Goal: Task Accomplishment & Management: Manage account settings

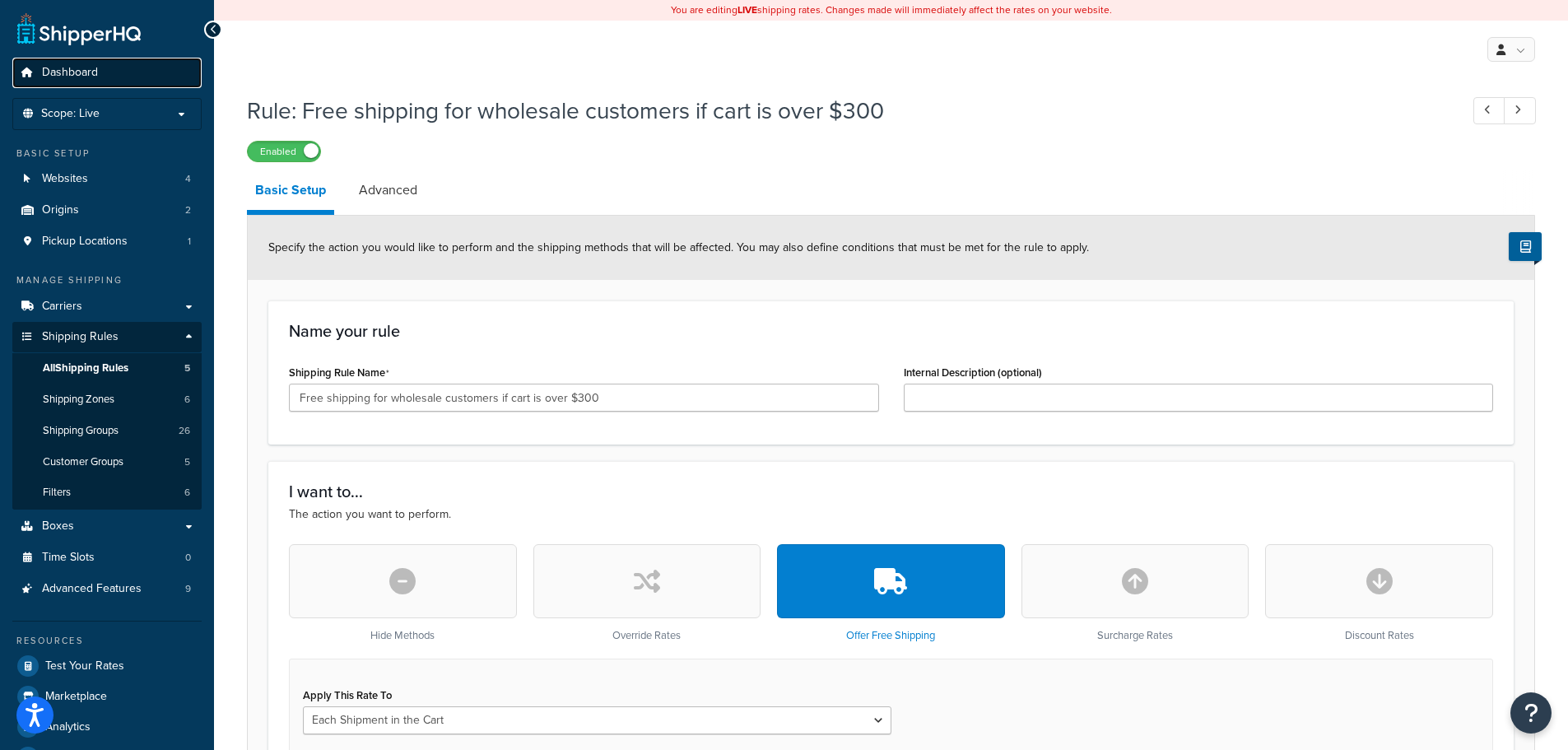
click at [90, 72] on span "Dashboard" at bounding box center [70, 73] width 56 height 14
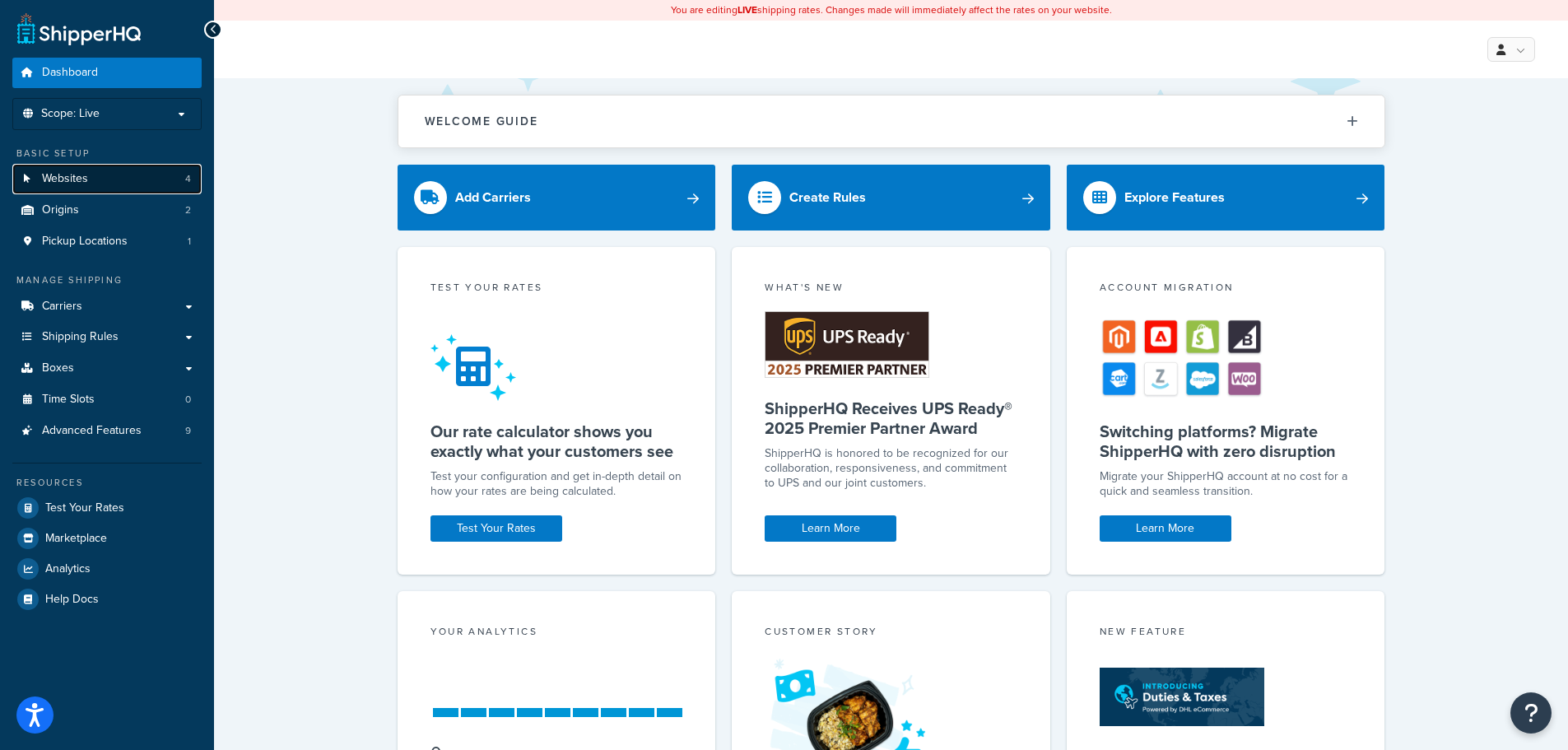
click at [113, 168] on link "Websites 4" at bounding box center [107, 179] width 189 height 31
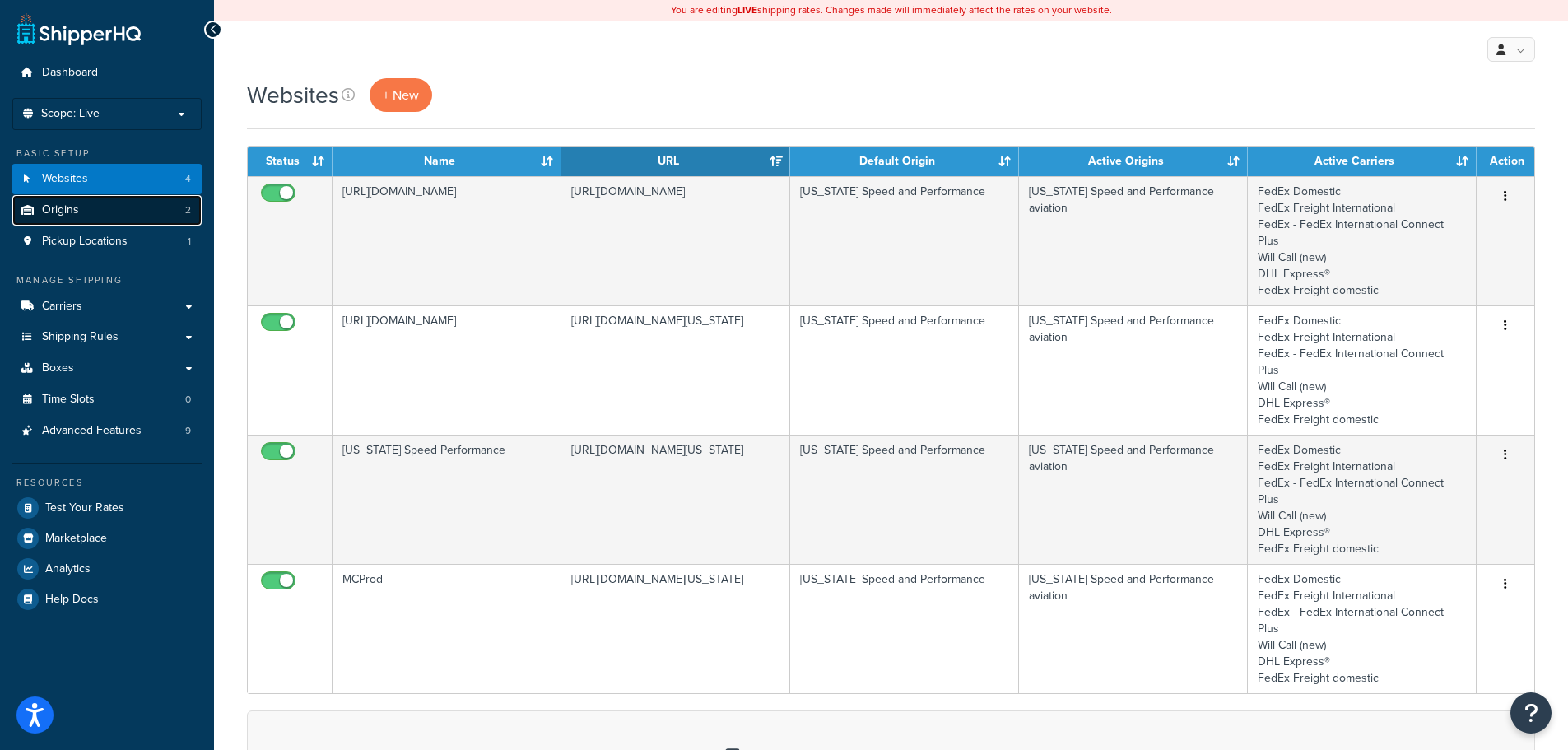
click at [108, 212] on link "Origins 2" at bounding box center [107, 210] width 189 height 31
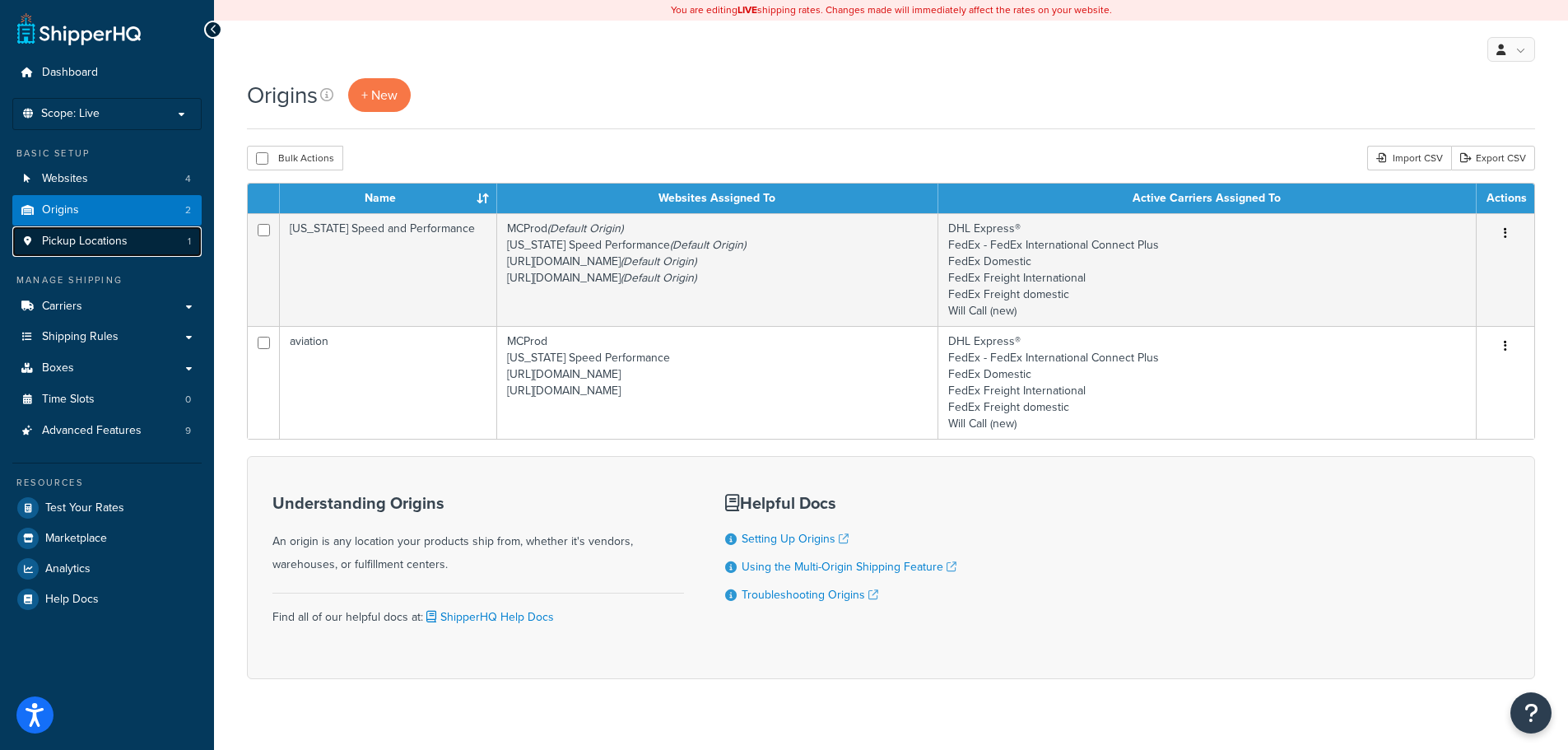
click at [112, 244] on span "Pickup Locations" at bounding box center [85, 242] width 86 height 14
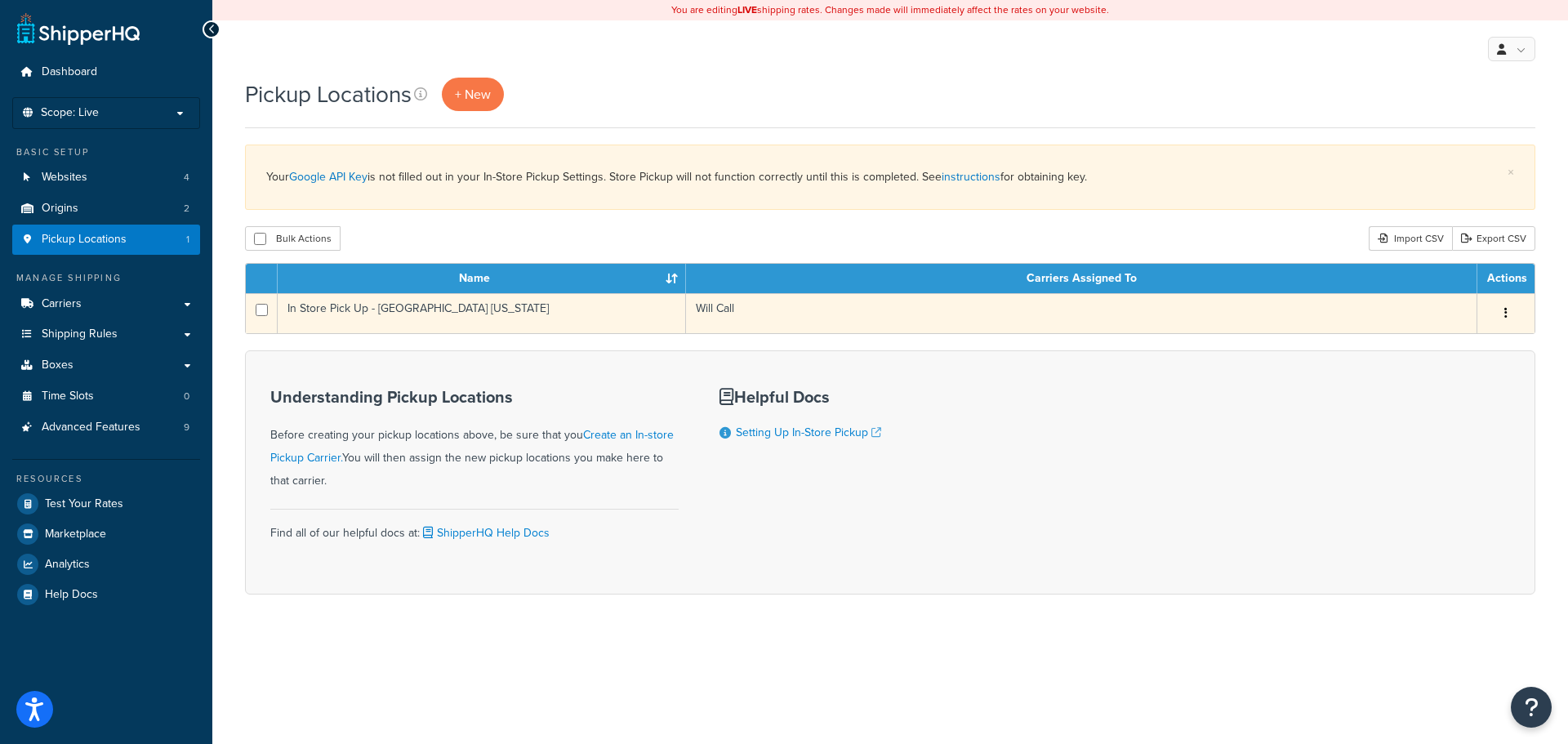
click at [504, 307] on td "In Store Pick Up - Georgetown Texas" at bounding box center [481, 313] width 408 height 40
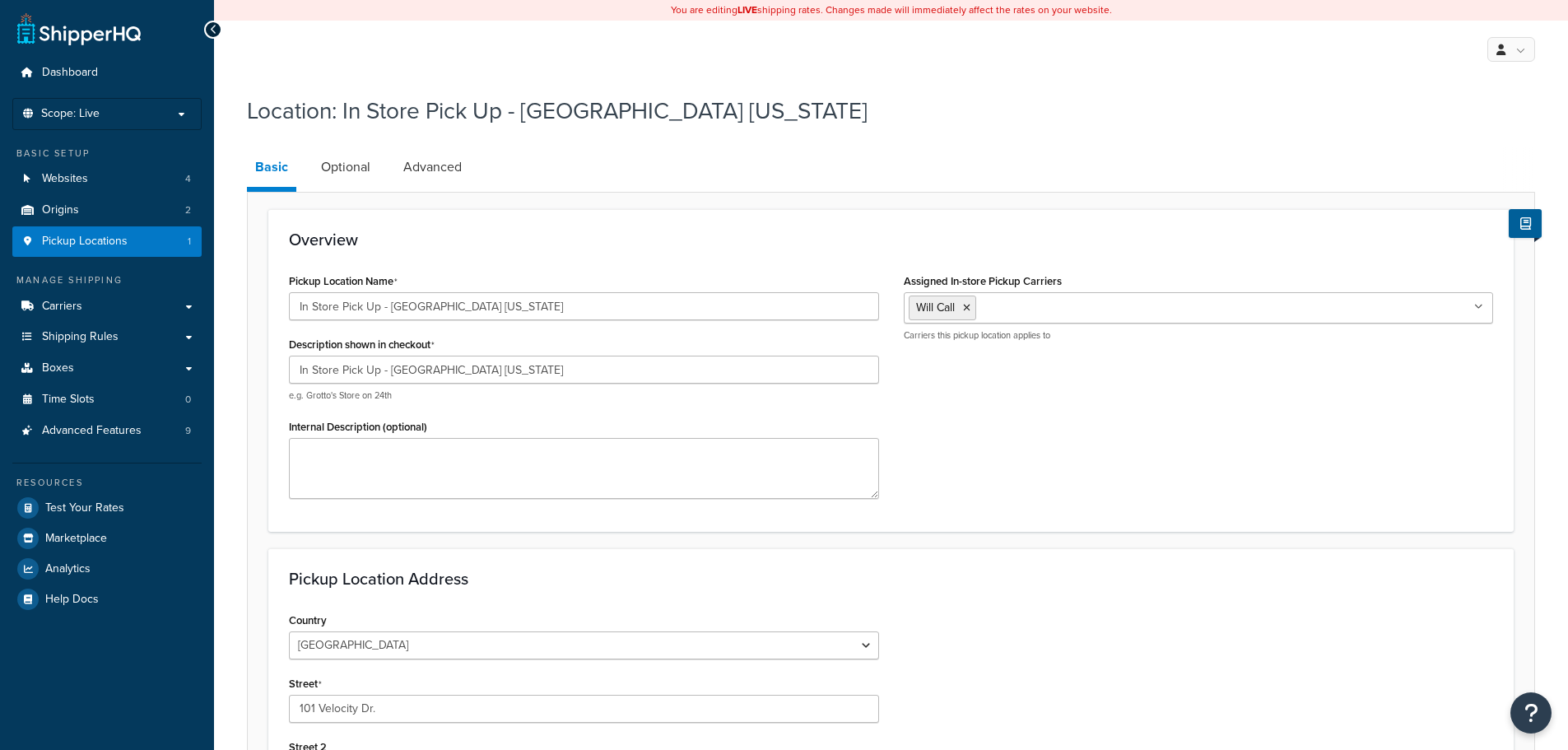
select select "43"
click at [124, 305] on link "Carriers" at bounding box center [107, 306] width 189 height 31
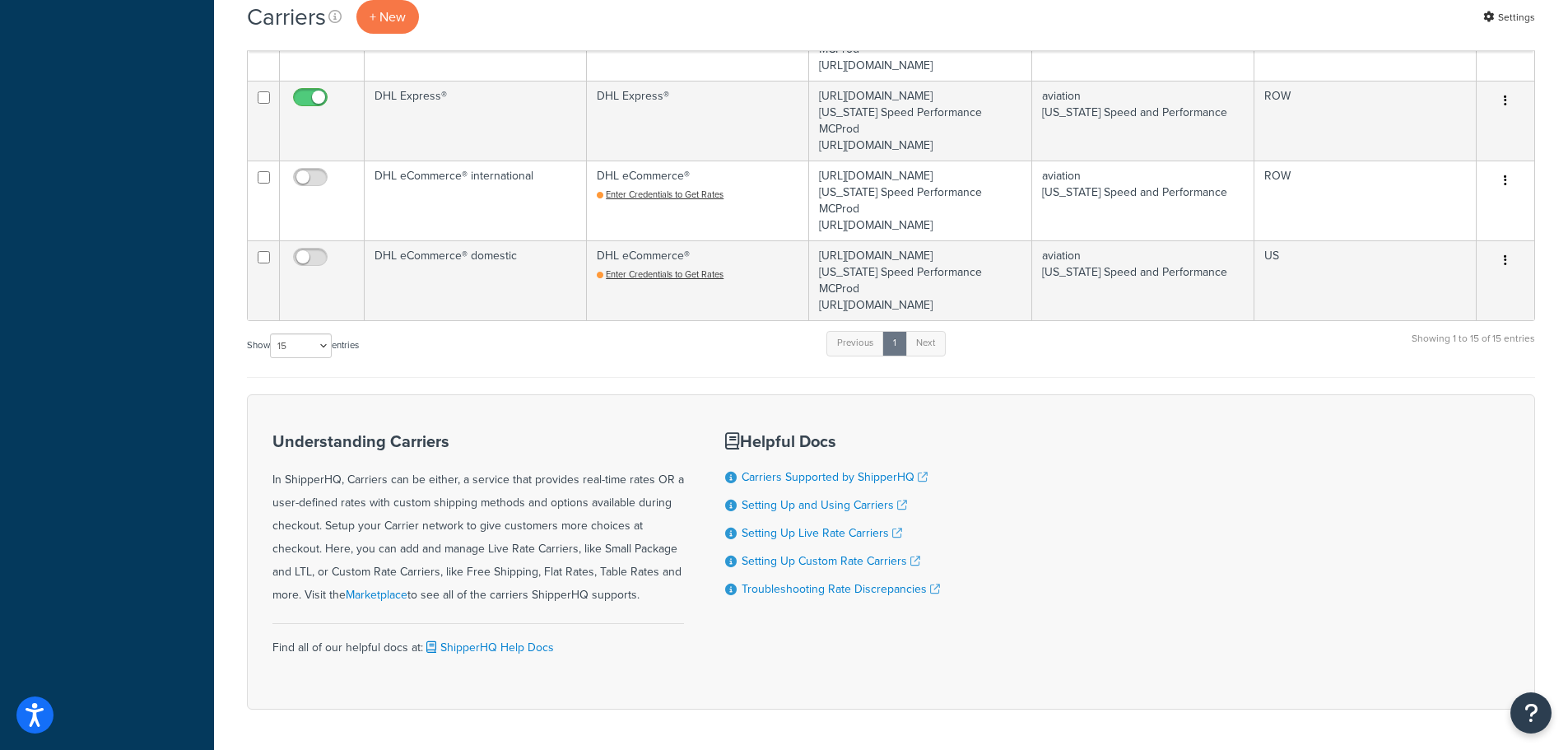
scroll to position [1095, 0]
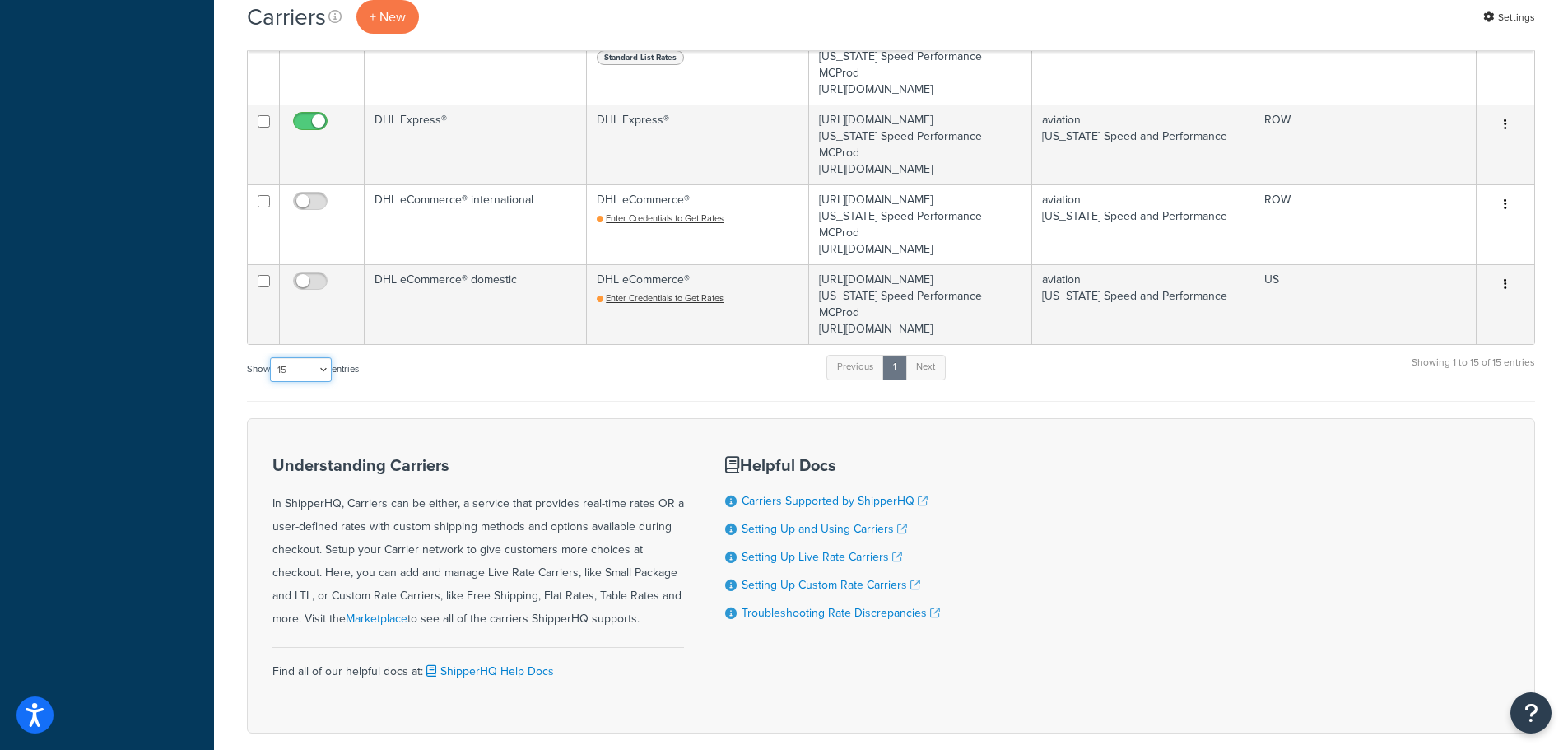
click at [323, 382] on select "10 15 25 50 100" at bounding box center [300, 369] width 61 height 24
select select "50"
click at [271, 382] on select "10 15 25 50 100" at bounding box center [300, 369] width 61 height 24
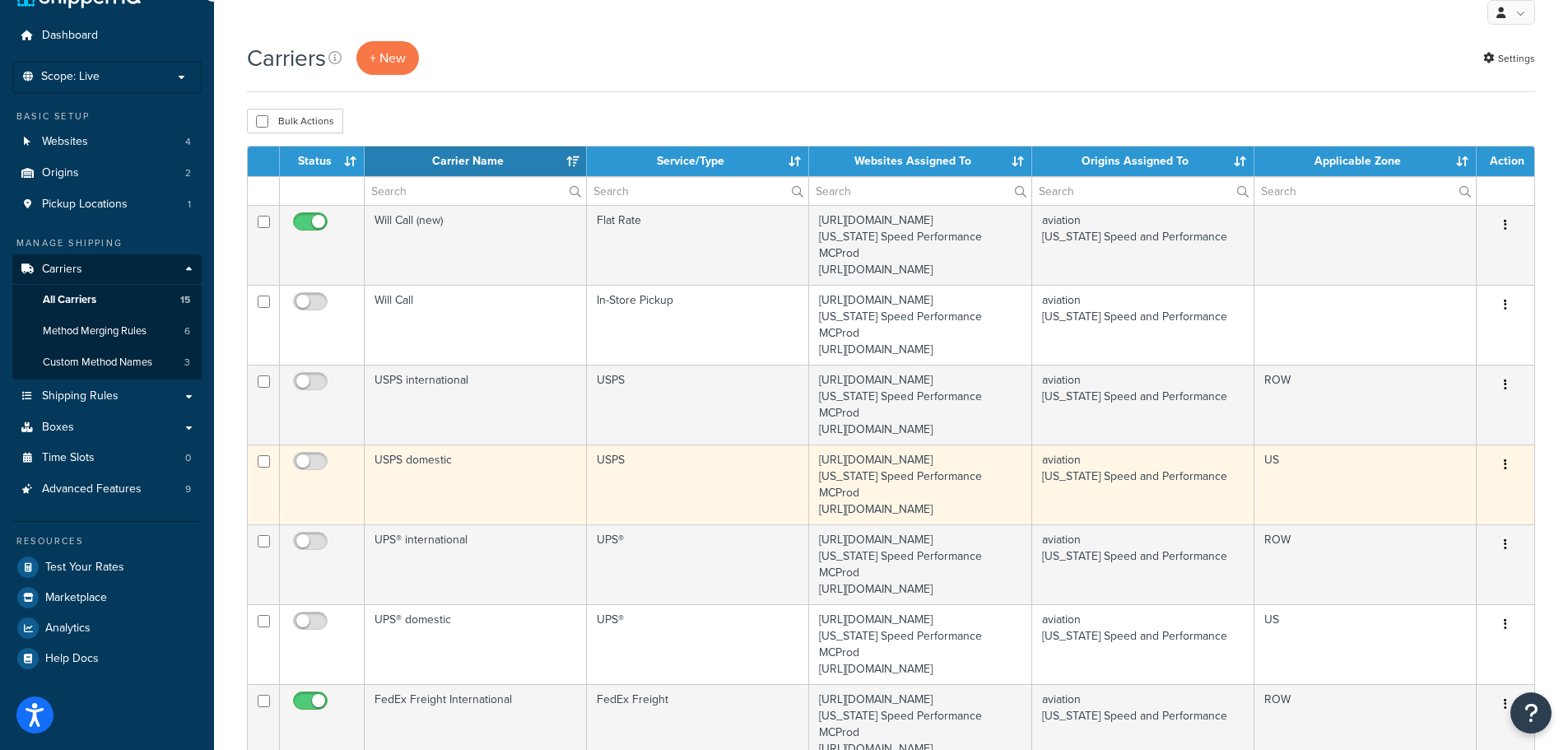
scroll to position [0, 0]
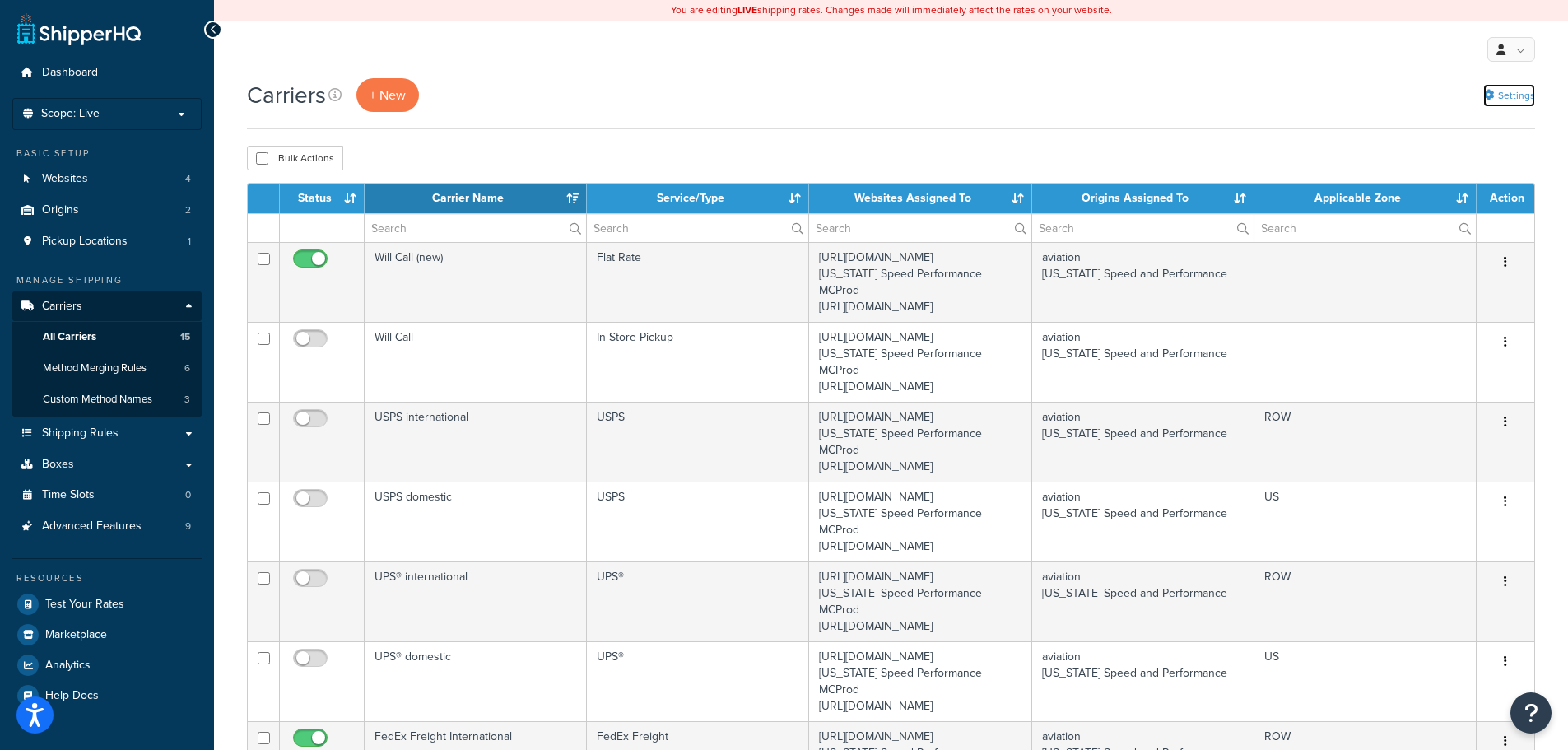
click at [1509, 94] on link "Settings" at bounding box center [1509, 96] width 52 height 23
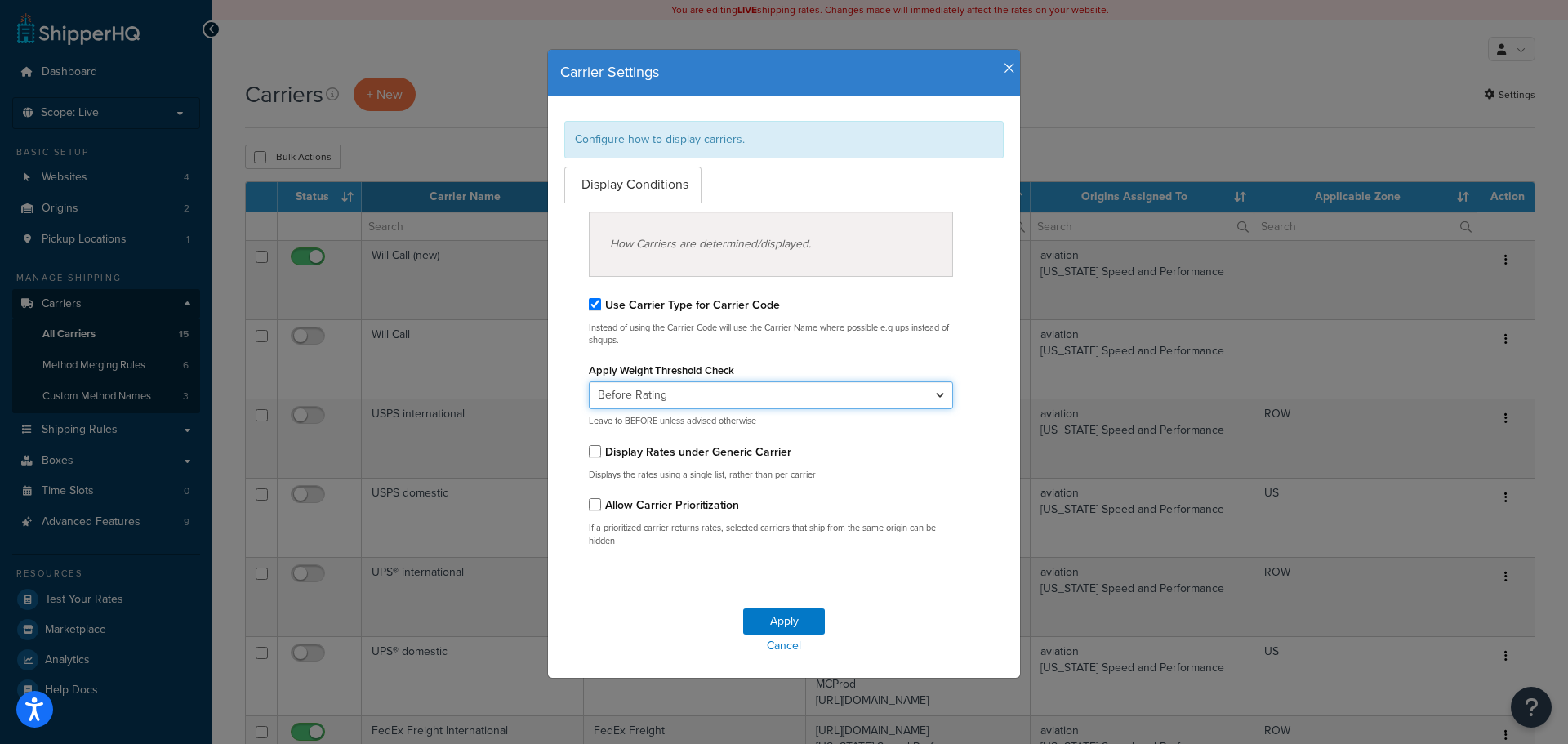
click at [927, 395] on select "Before Rating After Rating" at bounding box center [770, 394] width 364 height 28
click at [928, 360] on div "Apply Weight Threshold Check Before Rating After Rating Leave to BEFORE unless …" at bounding box center [770, 393] width 364 height 69
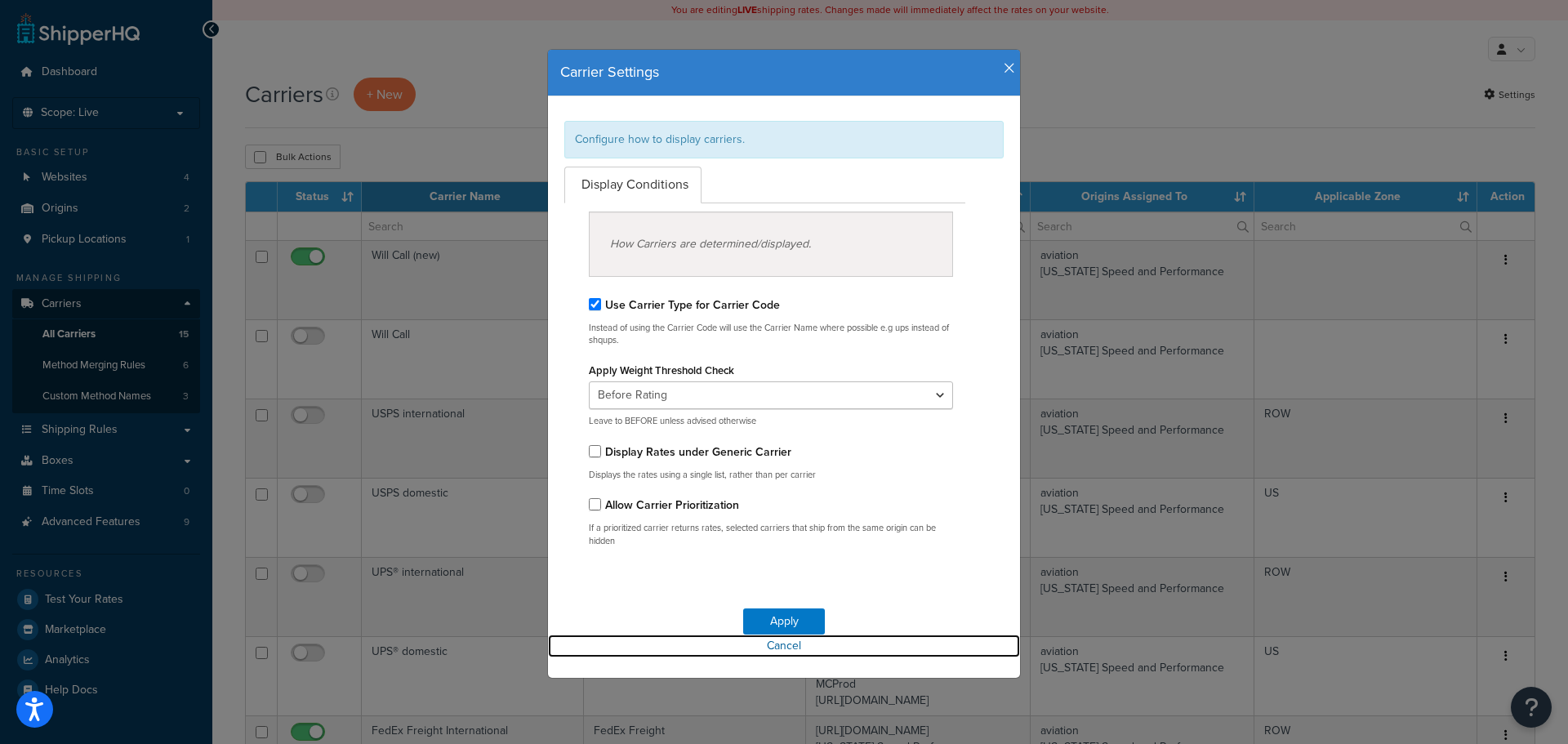
click at [787, 642] on link "Cancel" at bounding box center [784, 646] width 472 height 23
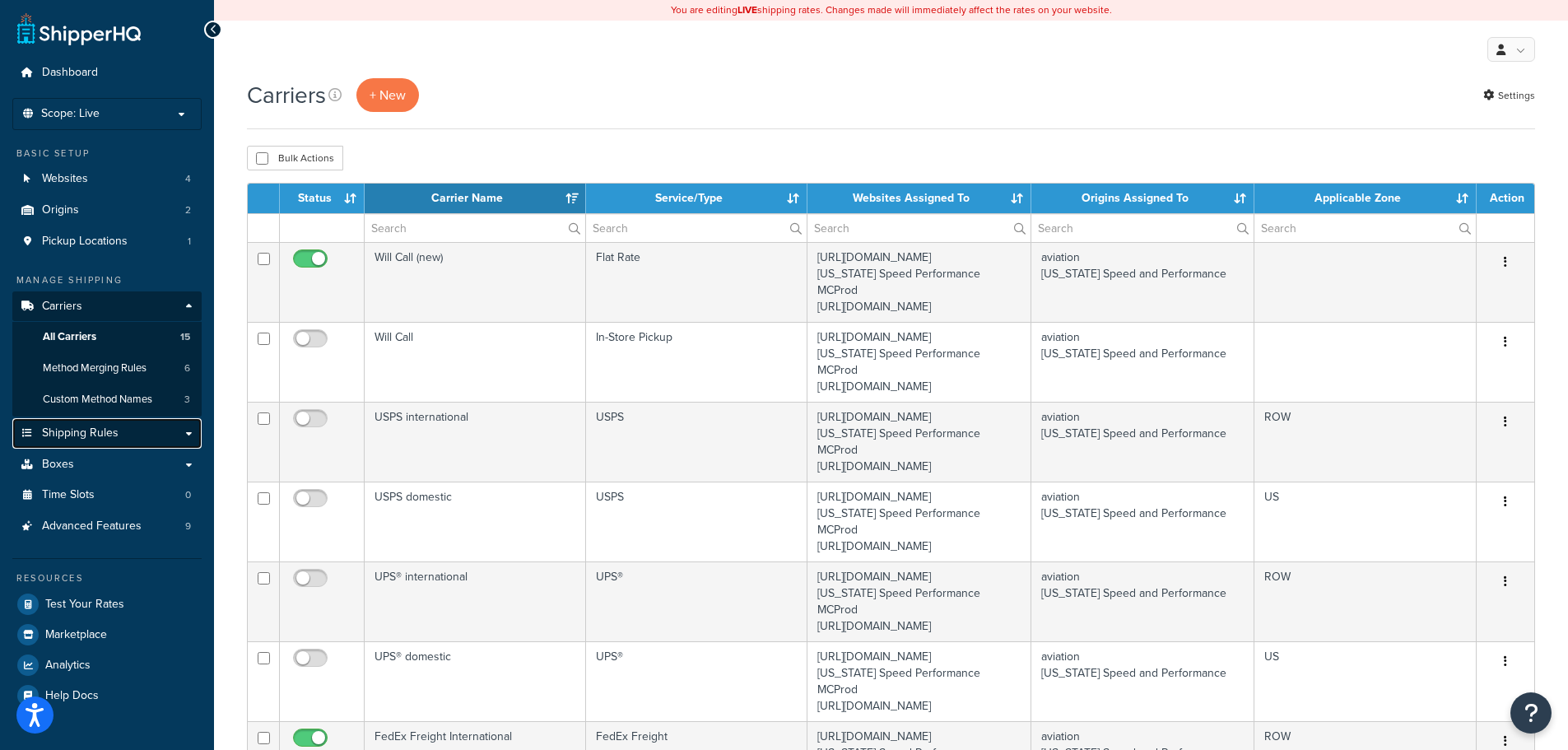
click at [119, 435] on link "Shipping Rules" at bounding box center [107, 434] width 189 height 31
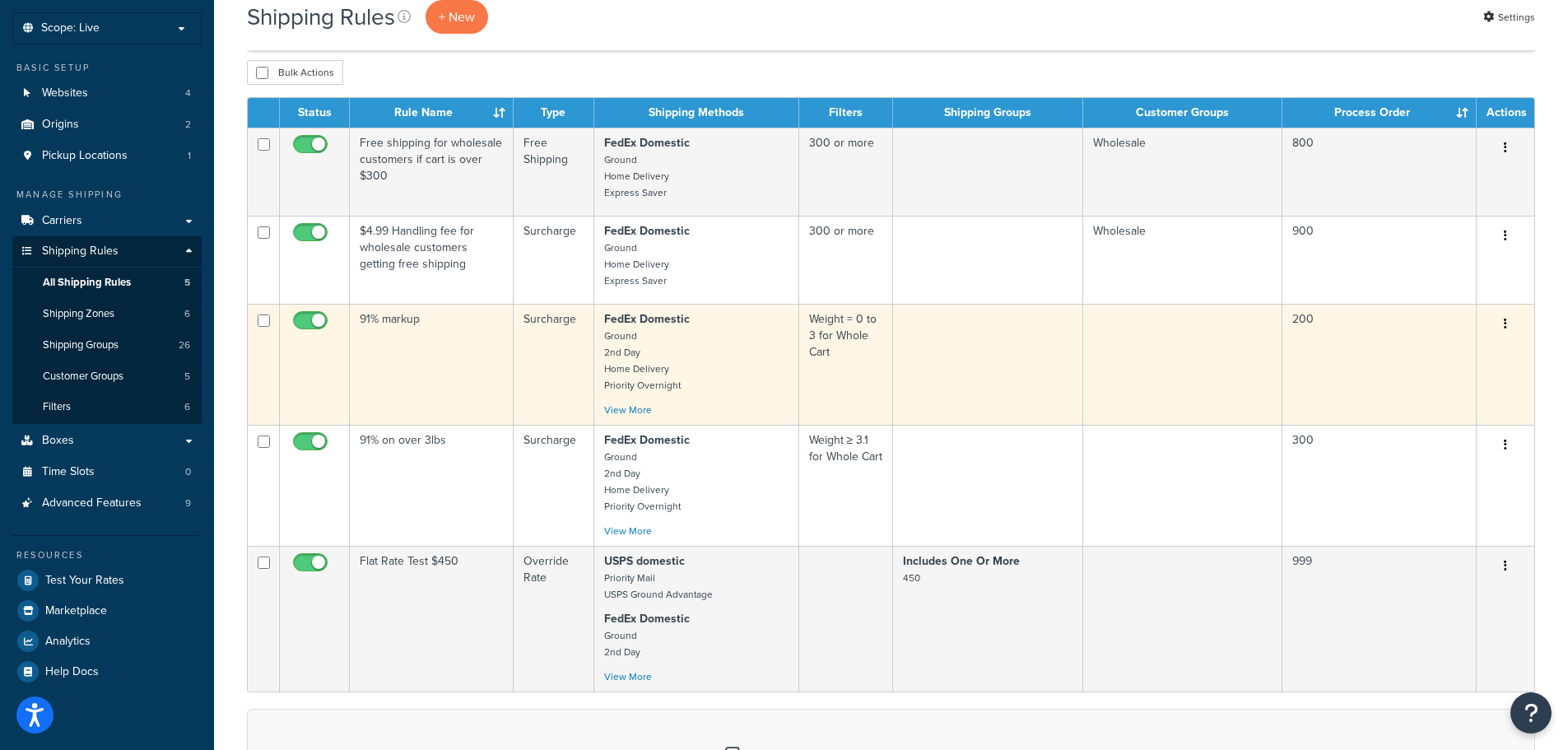
scroll to position [165, 0]
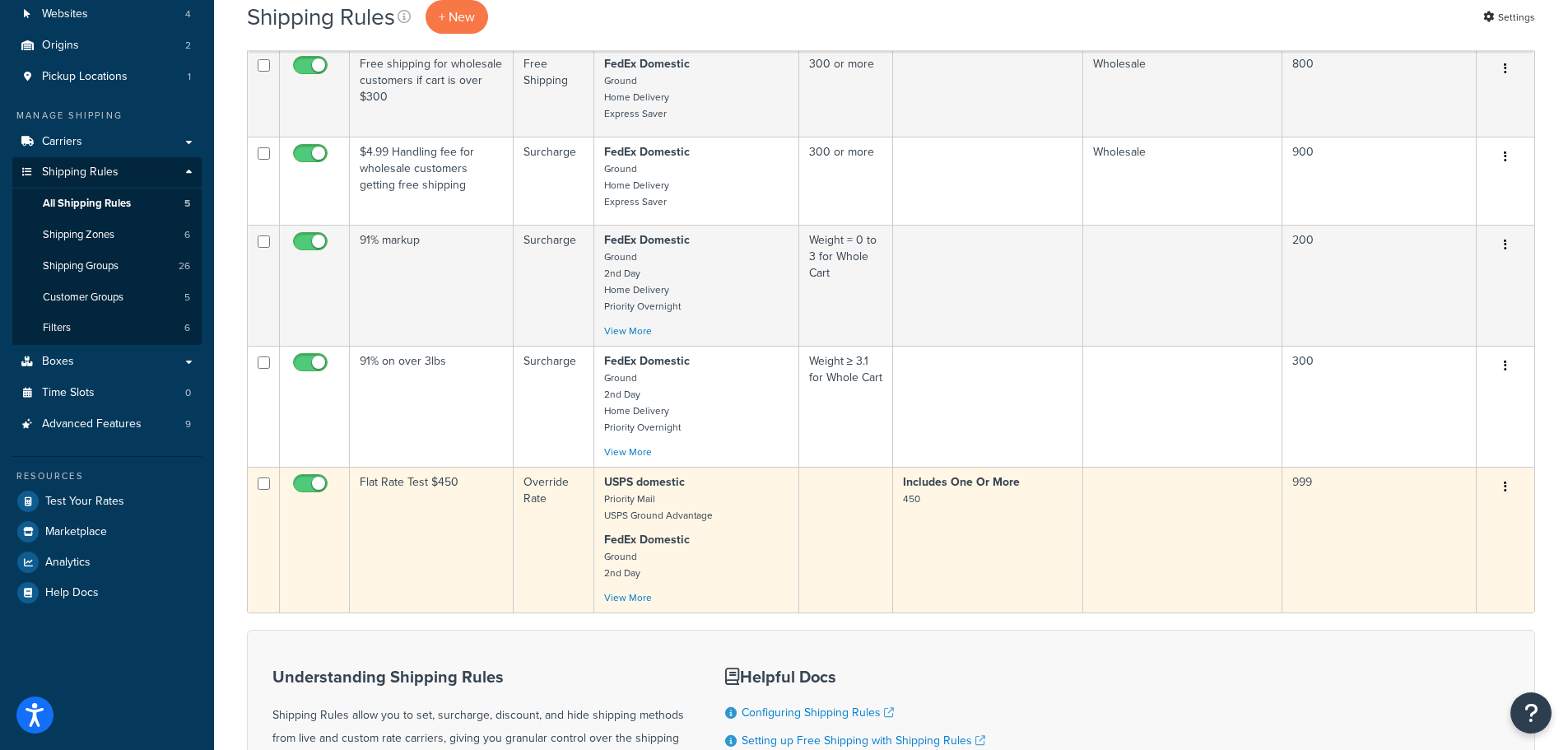
click at [467, 535] on td "Flat Rate Test $450" at bounding box center [432, 540] width 164 height 146
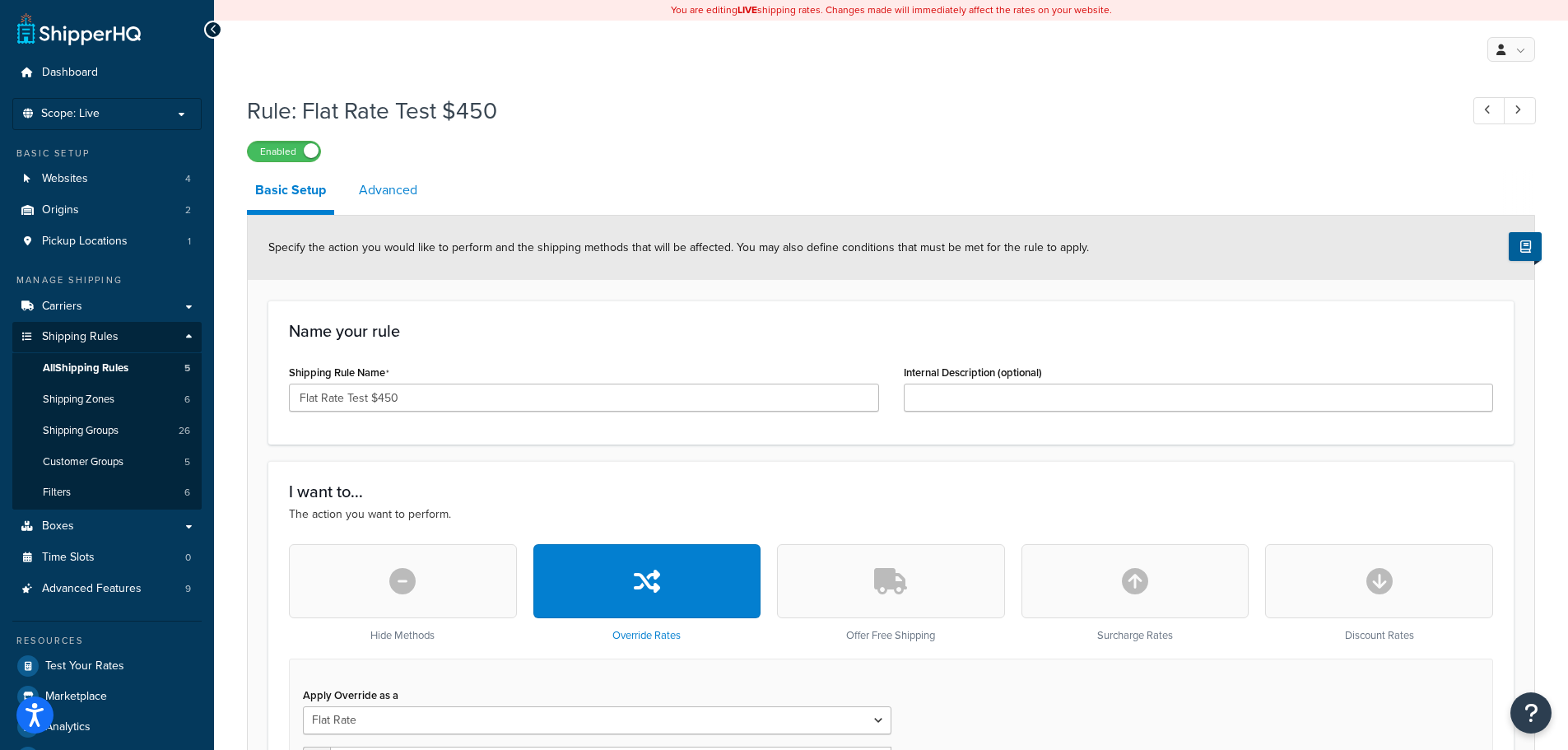
click at [411, 199] on link "Advanced" at bounding box center [388, 190] width 75 height 40
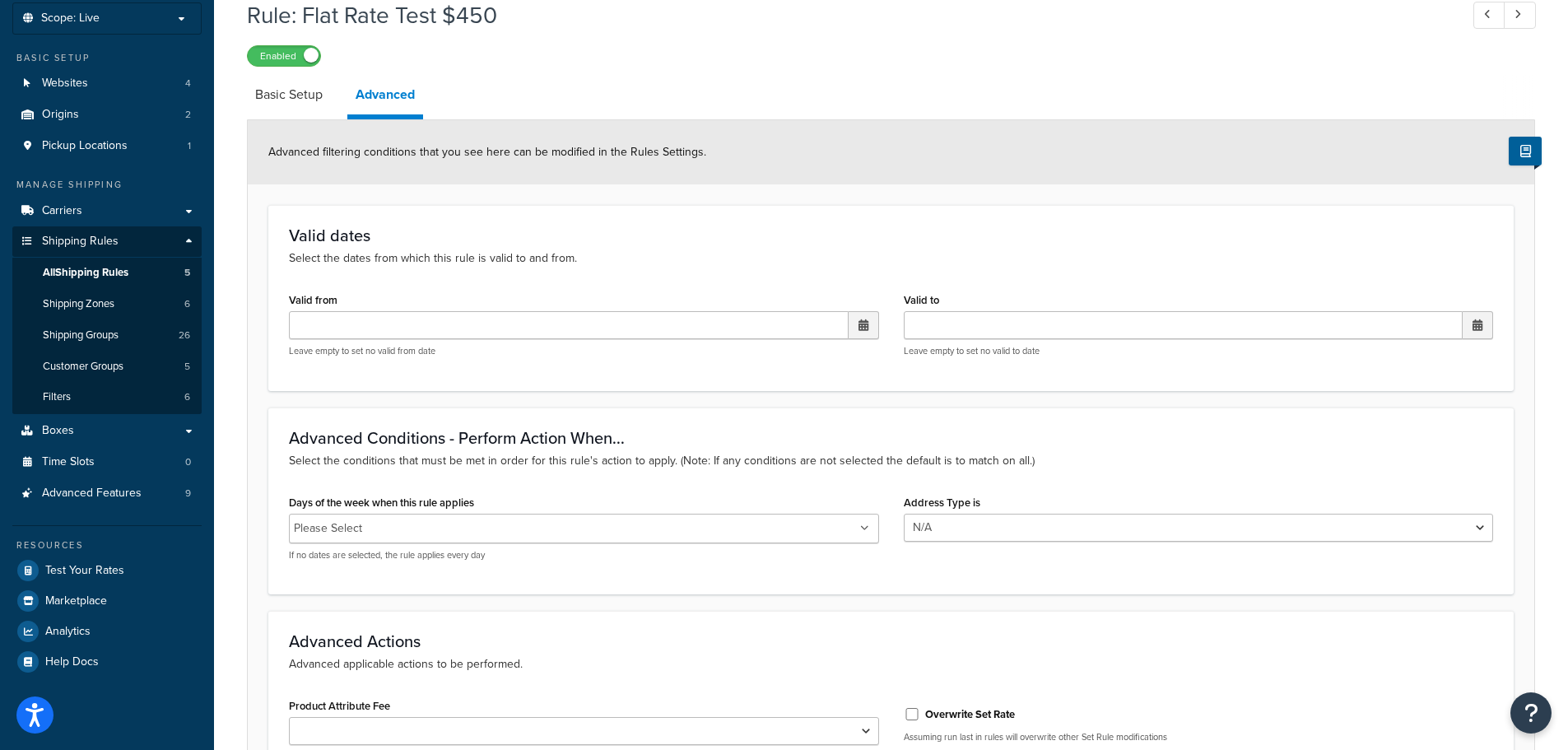
scroll to position [82, 0]
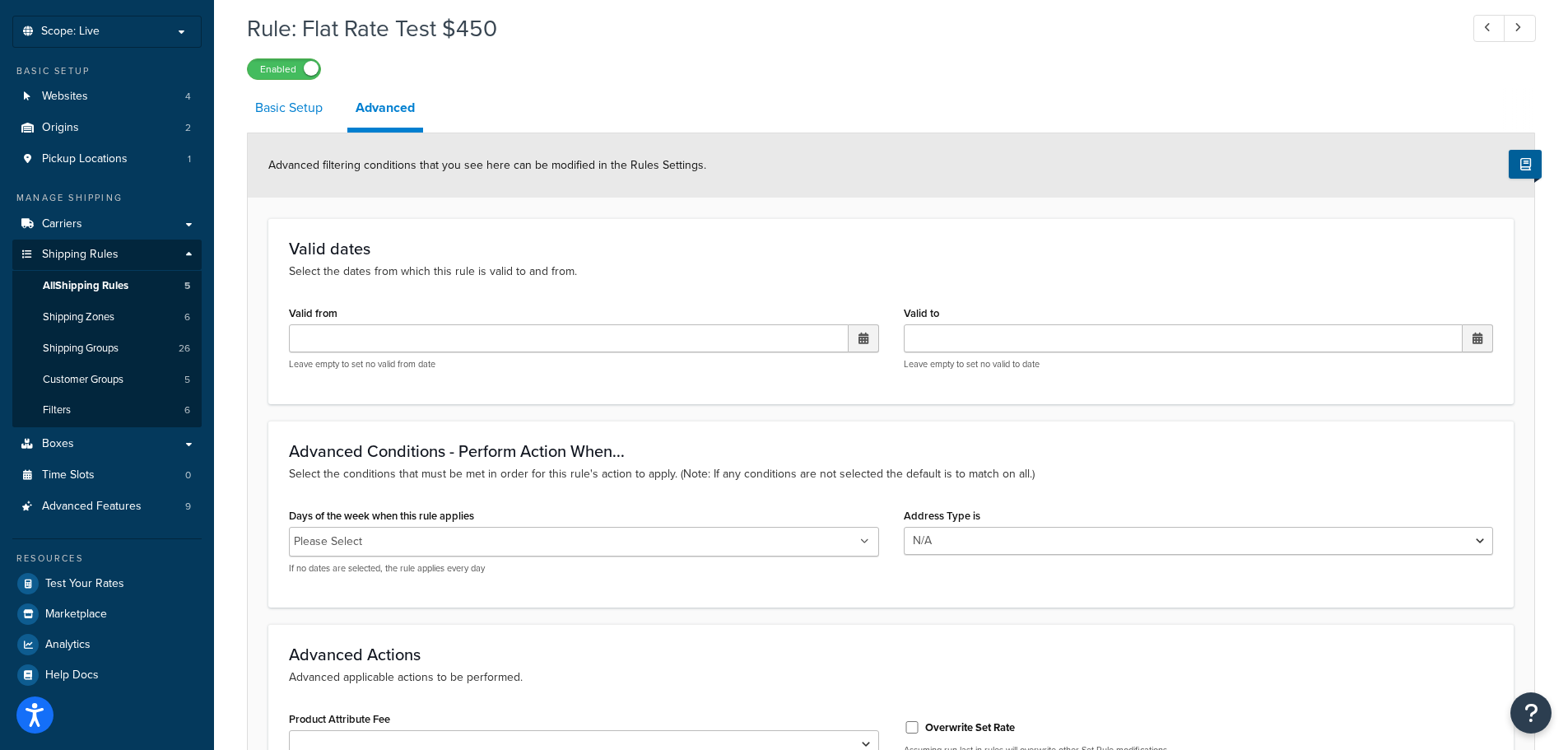
click at [287, 105] on link "Basic Setup" at bounding box center [289, 108] width 84 height 40
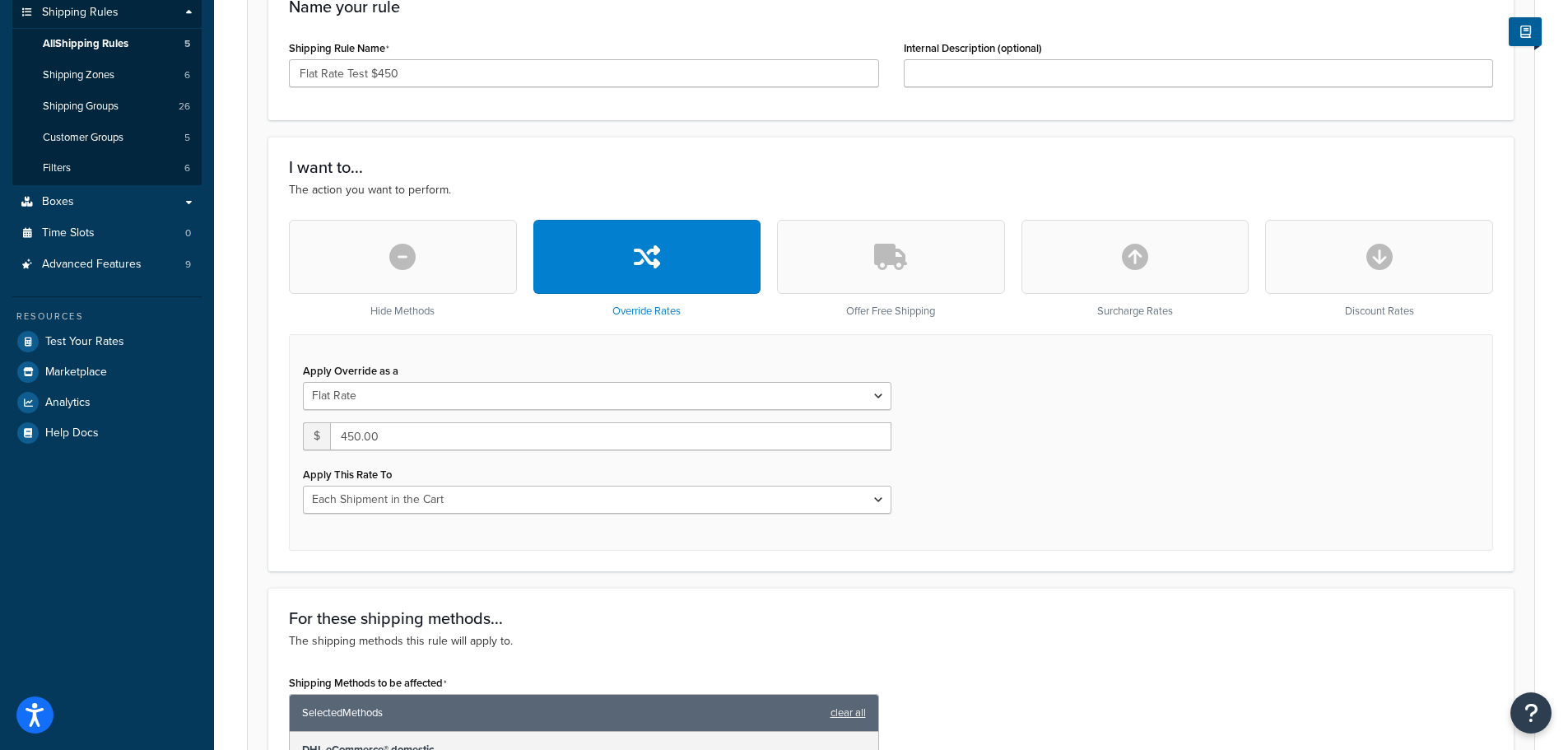
scroll to position [324, 0]
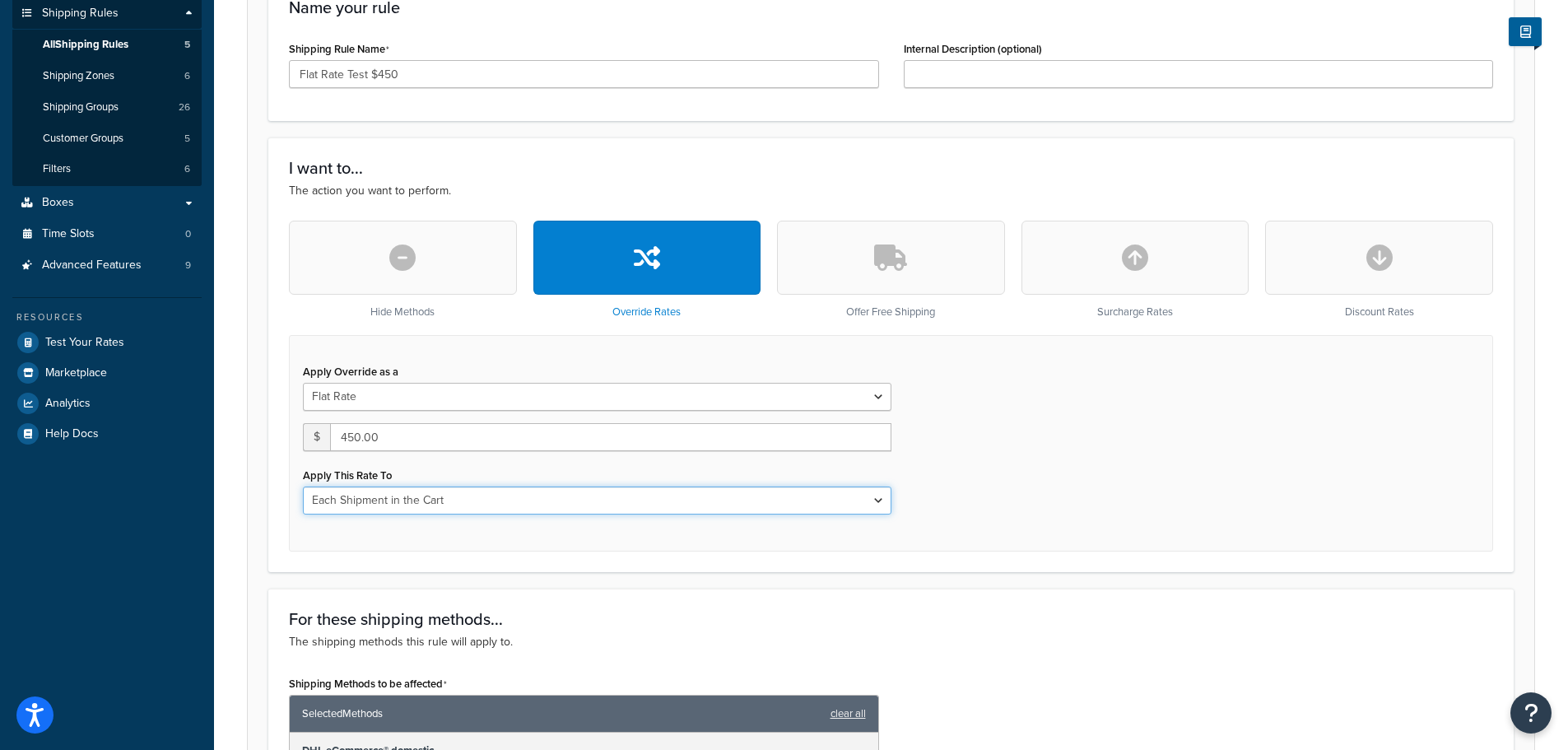
click at [877, 498] on select "Each Shipment in the Cart Each Origin in the Cart Each Shipping Group in the Ca…" at bounding box center [597, 500] width 589 height 28
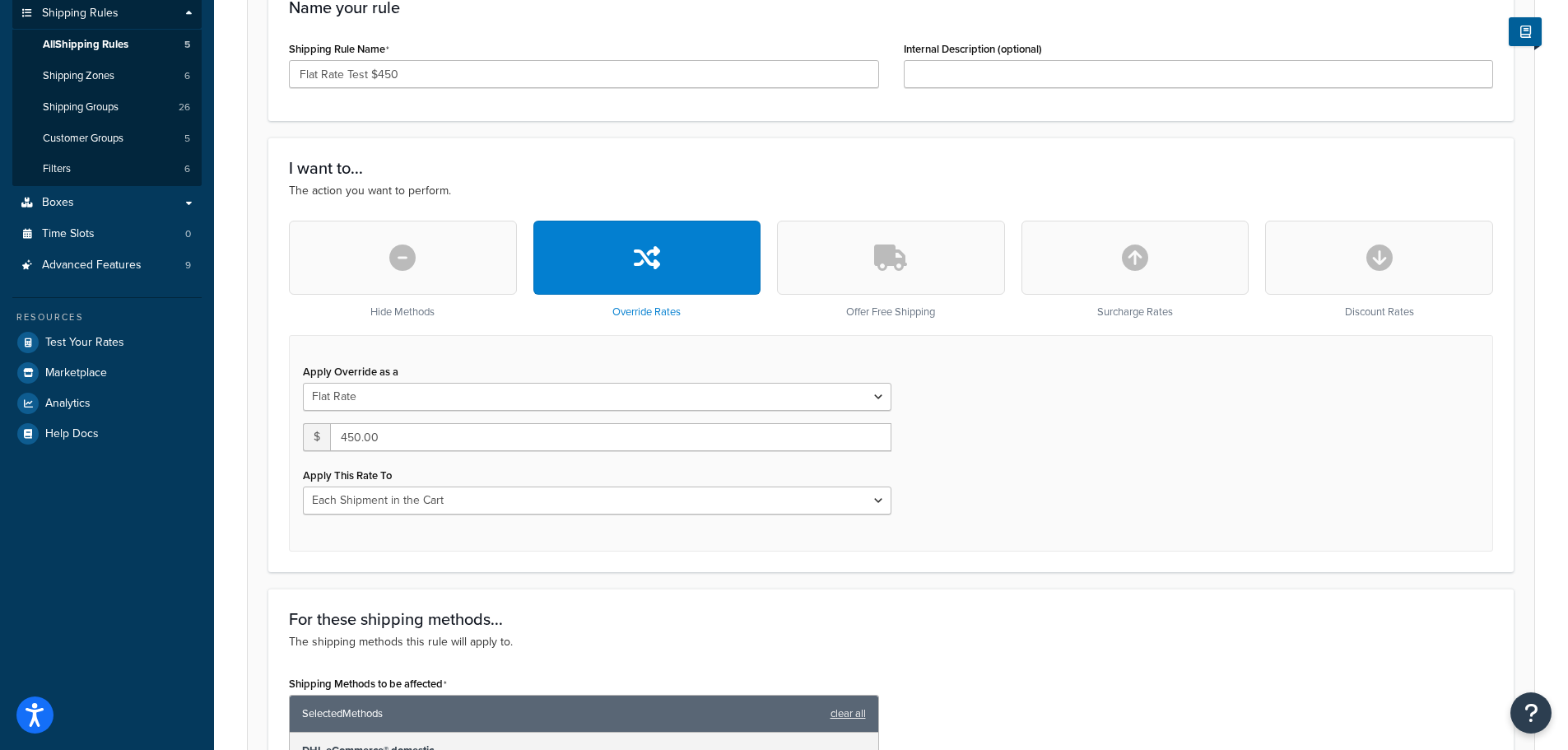
click at [963, 493] on div "Apply Override as a Flat Rate Percentage Flat Rate & Percentage $ 450.00 Apply …" at bounding box center [891, 444] width 1205 height 216
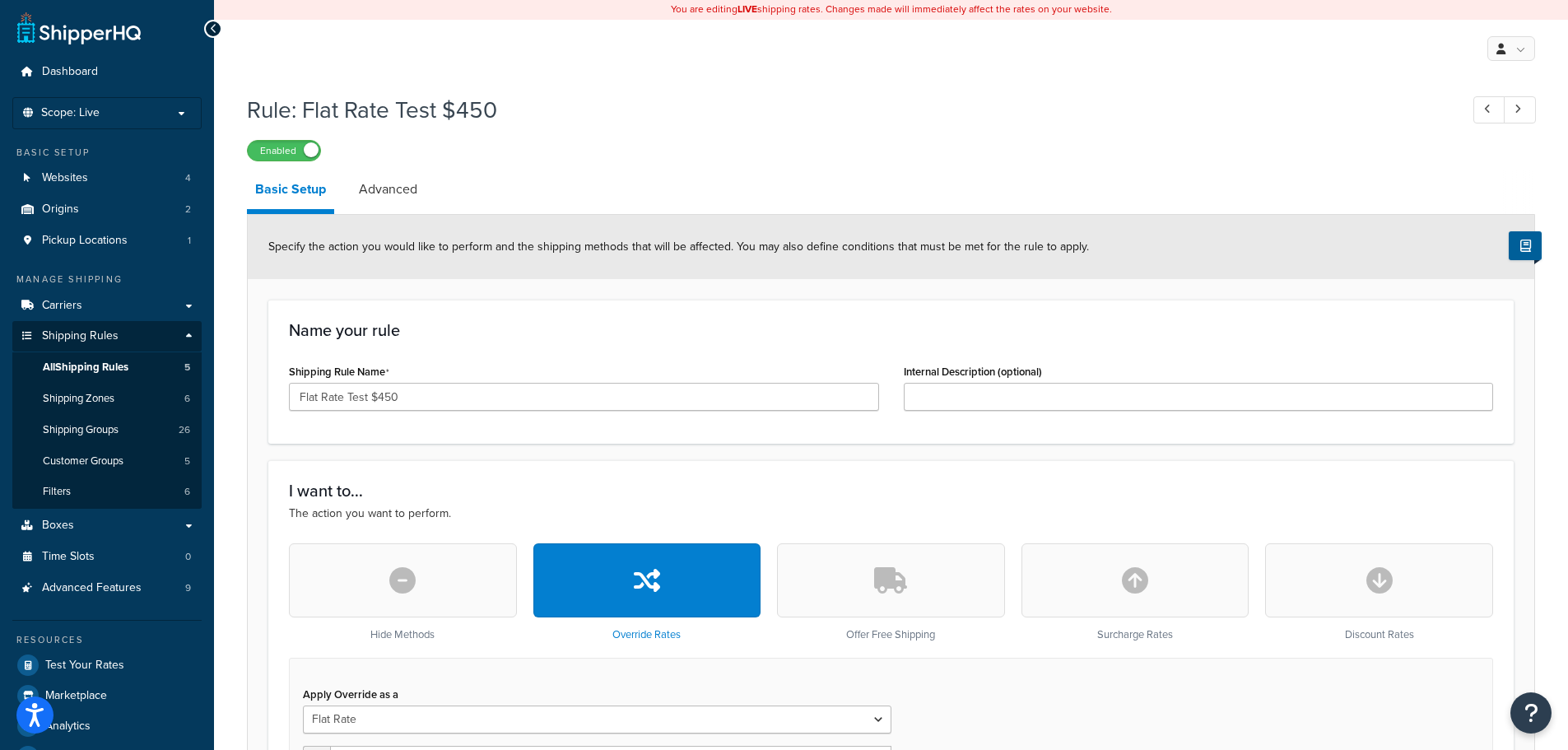
scroll to position [0, 0]
click at [73, 80] on link "Dashboard" at bounding box center [107, 73] width 189 height 31
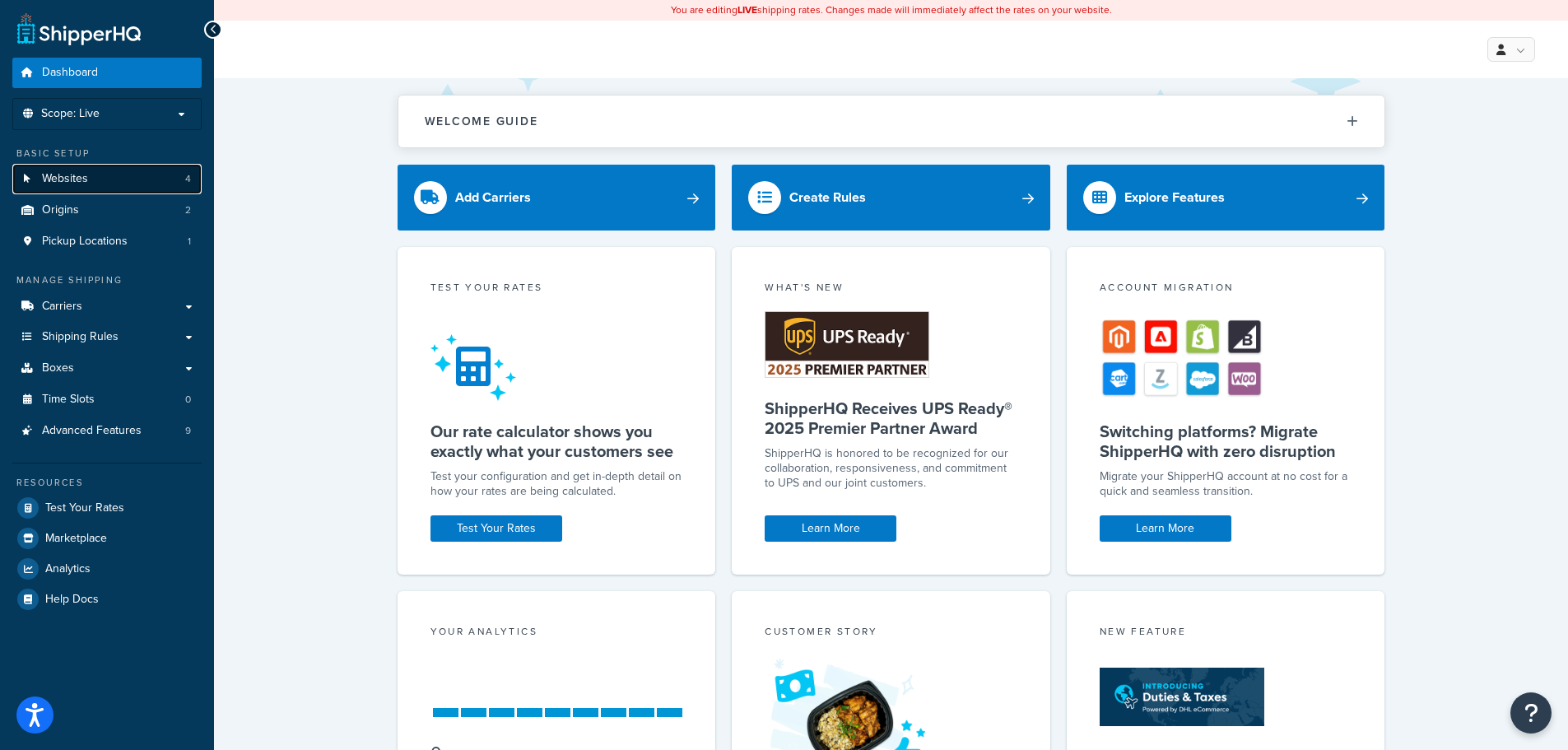
click at [83, 178] on span "Websites" at bounding box center [65, 179] width 46 height 14
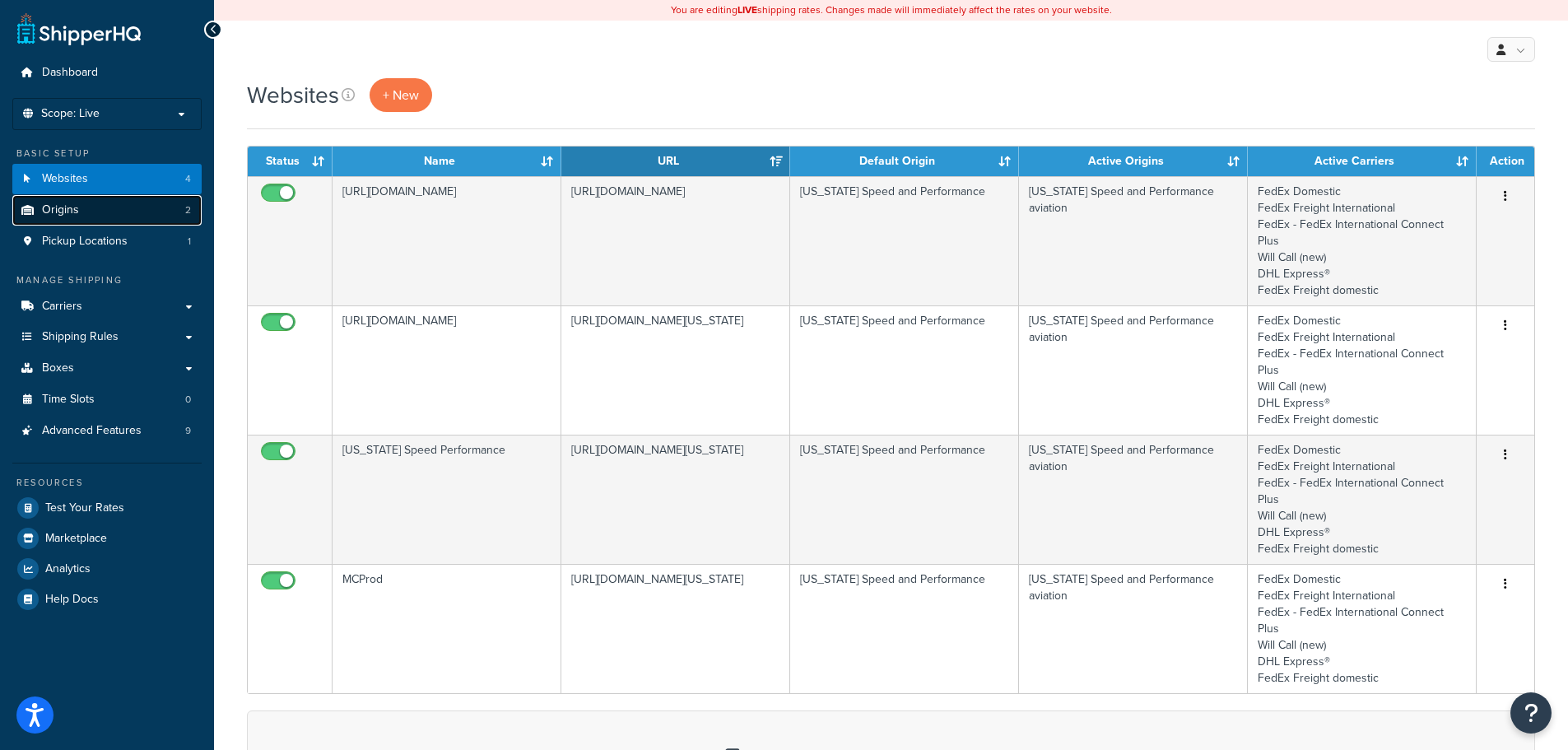
click at [83, 212] on link "Origins 2" at bounding box center [107, 210] width 189 height 31
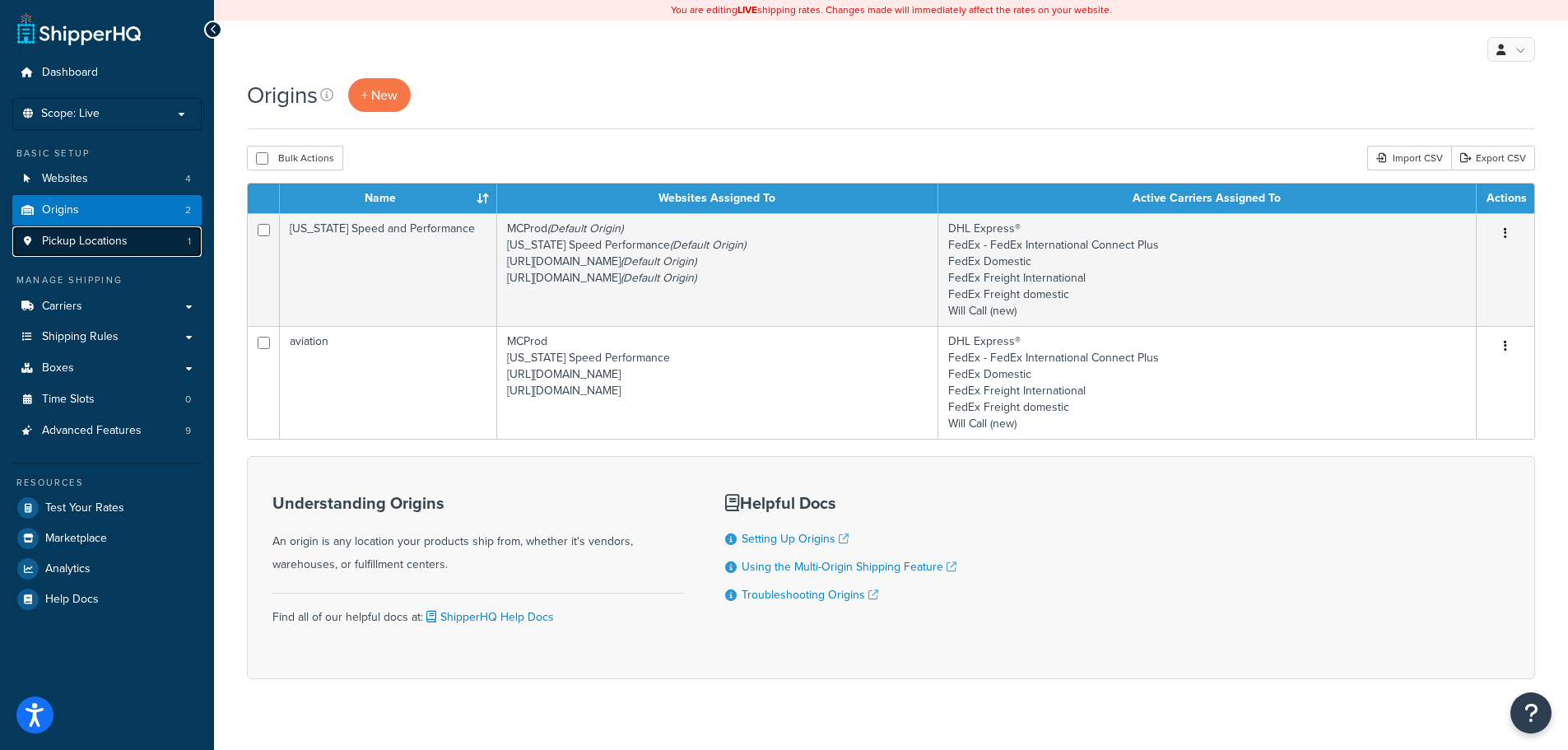
click at [83, 239] on span "Pickup Locations" at bounding box center [85, 242] width 86 height 14
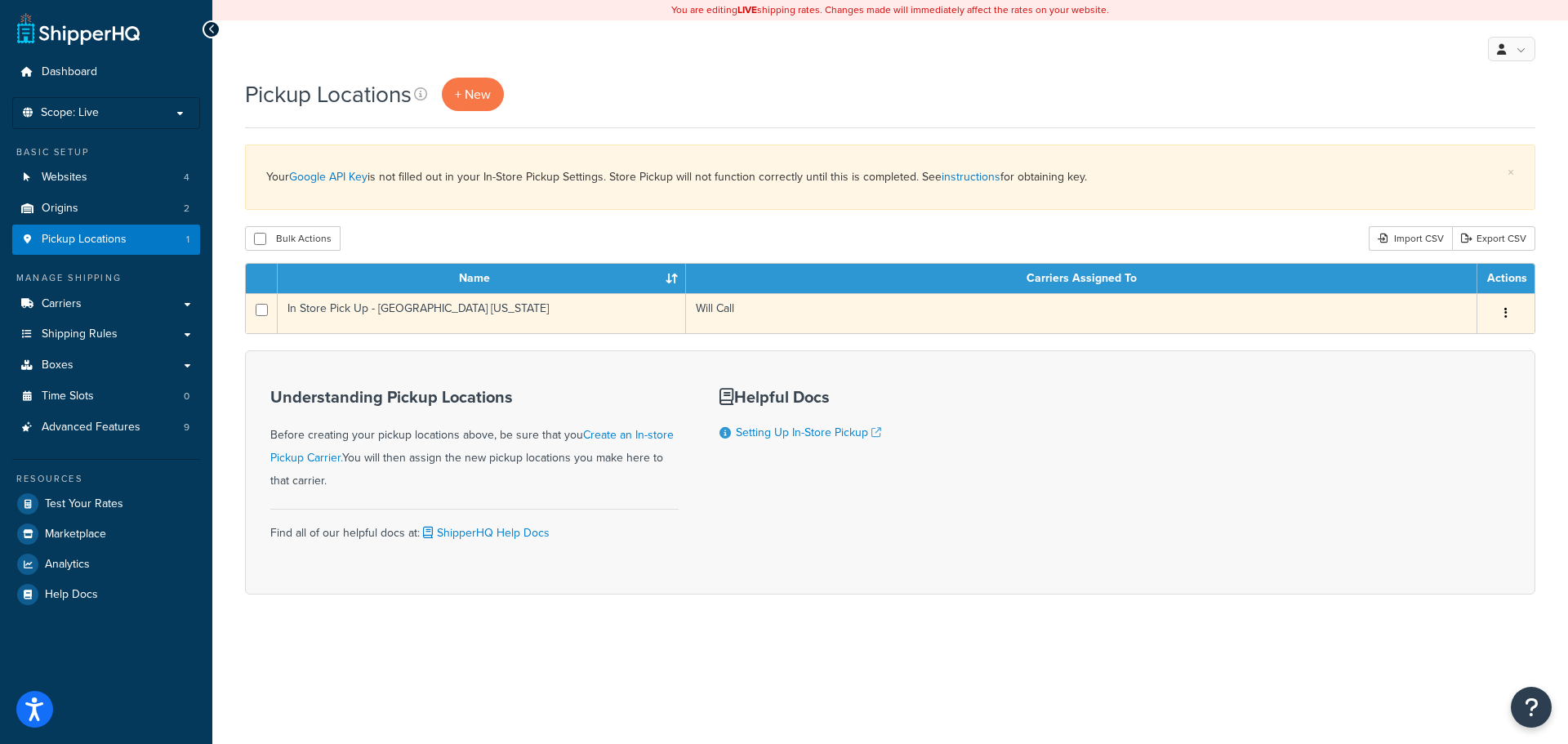
click at [536, 318] on td "In Store Pick Up - [GEOGRAPHIC_DATA] [US_STATE]" at bounding box center [481, 313] width 408 height 40
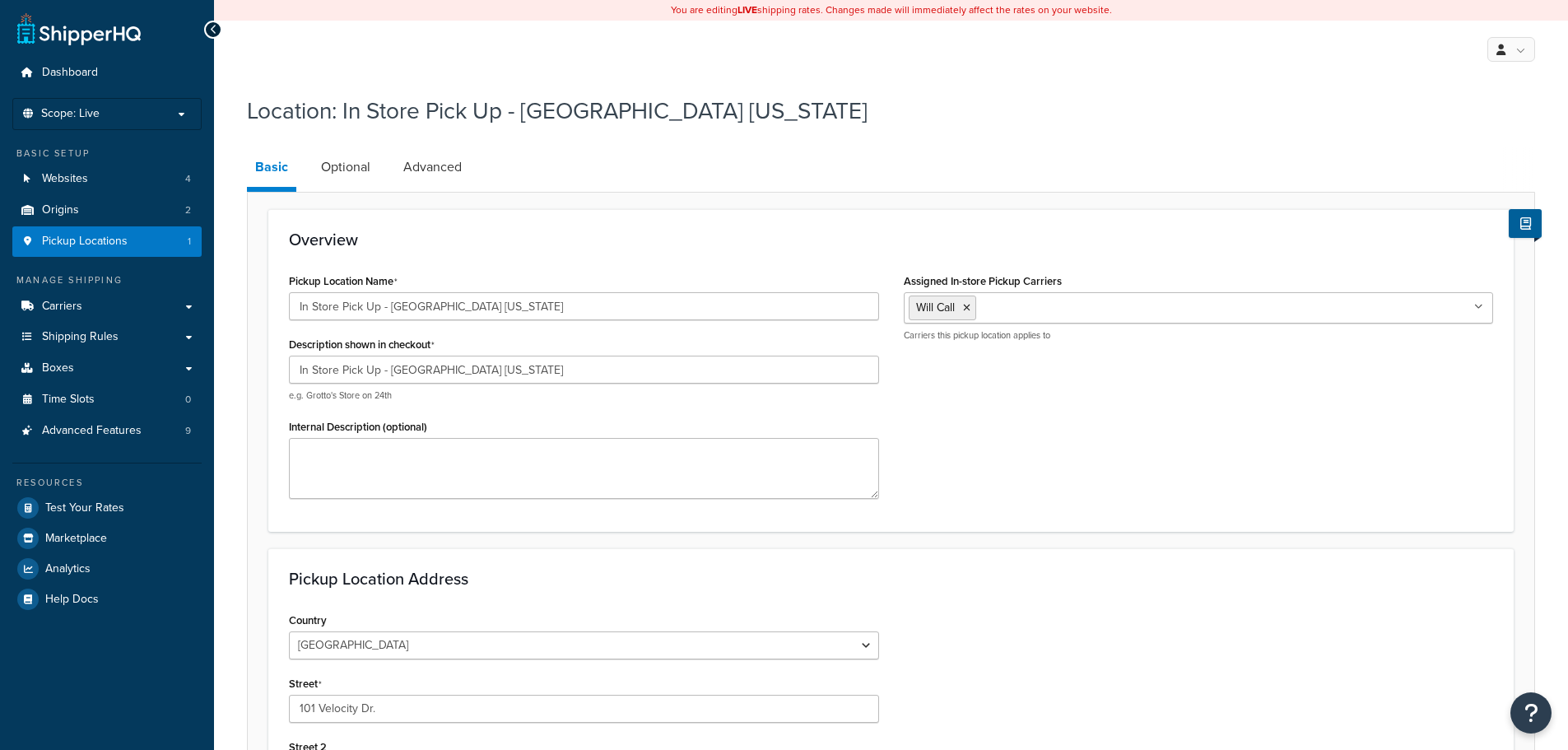
select select "43"
click at [339, 165] on link "Optional" at bounding box center [345, 167] width 66 height 40
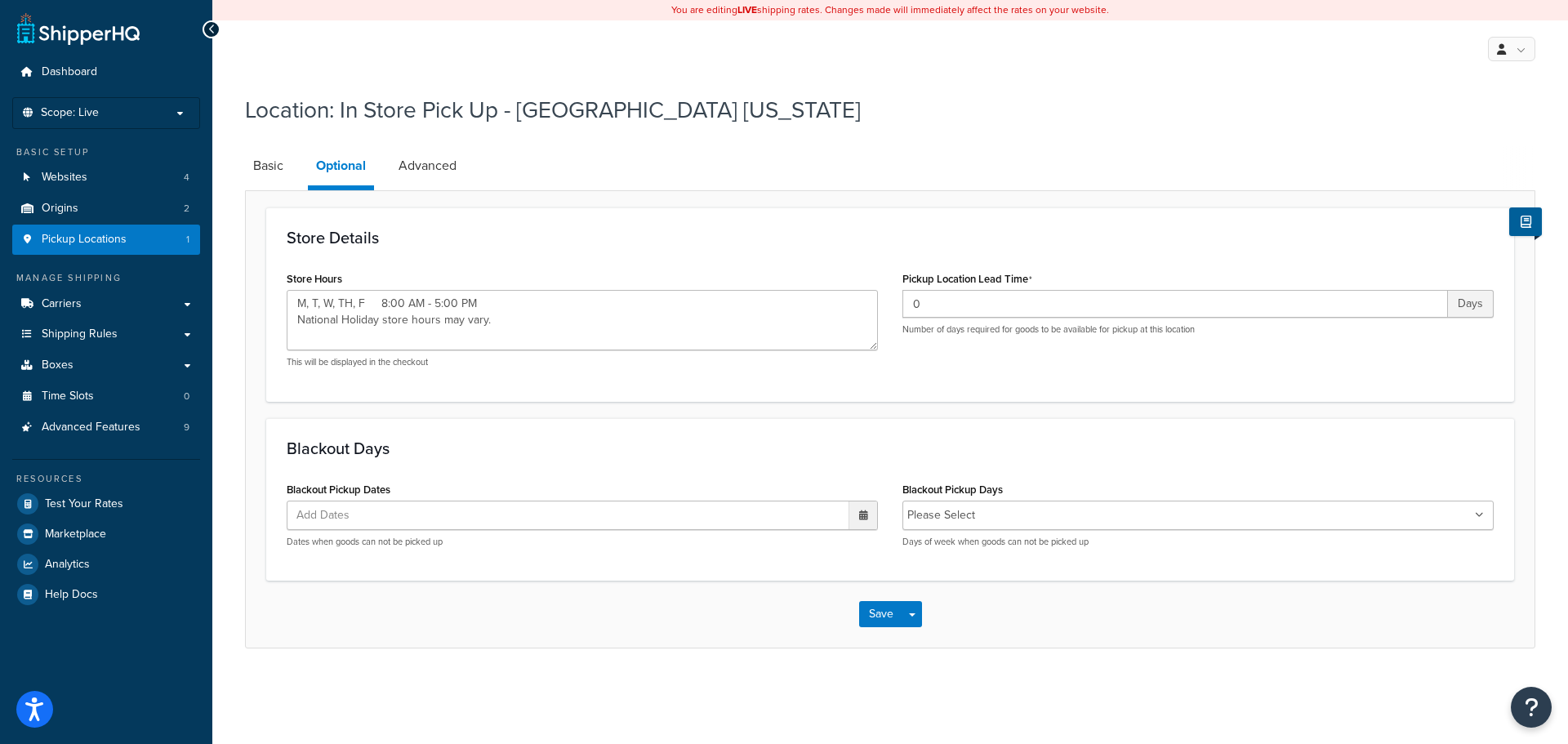
type textarea "M, T, W, TH, F 8:00 AM - 5:00 PM National Holiday store hours may vary."
click at [412, 161] on link "Advanced" at bounding box center [427, 165] width 74 height 39
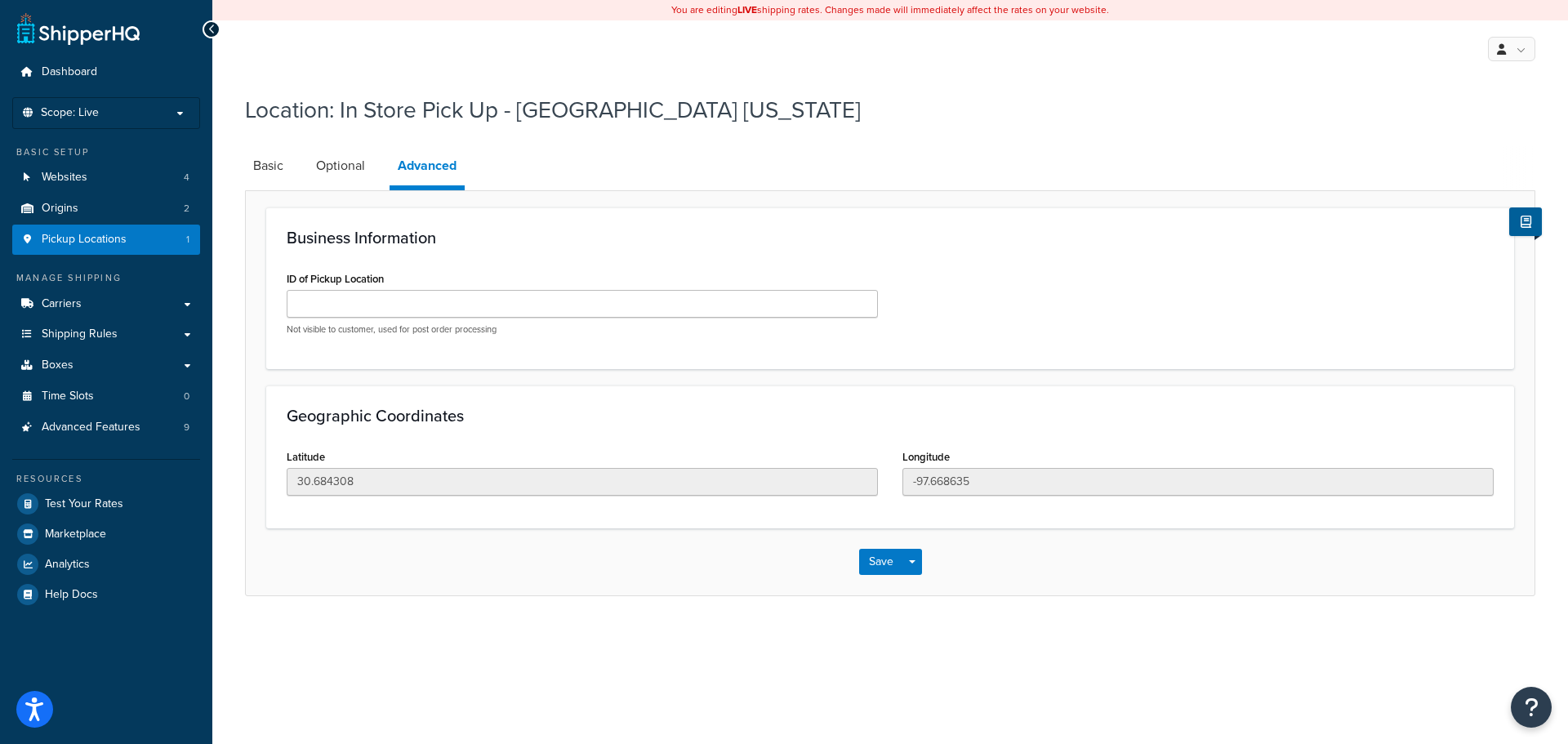
click at [244, 166] on div "Location: In Store Pick Up - Georgetown Texas Basic Optional Advanced Business …" at bounding box center [889, 361] width 1355 height 551
click at [267, 167] on link "Basic" at bounding box center [268, 165] width 47 height 39
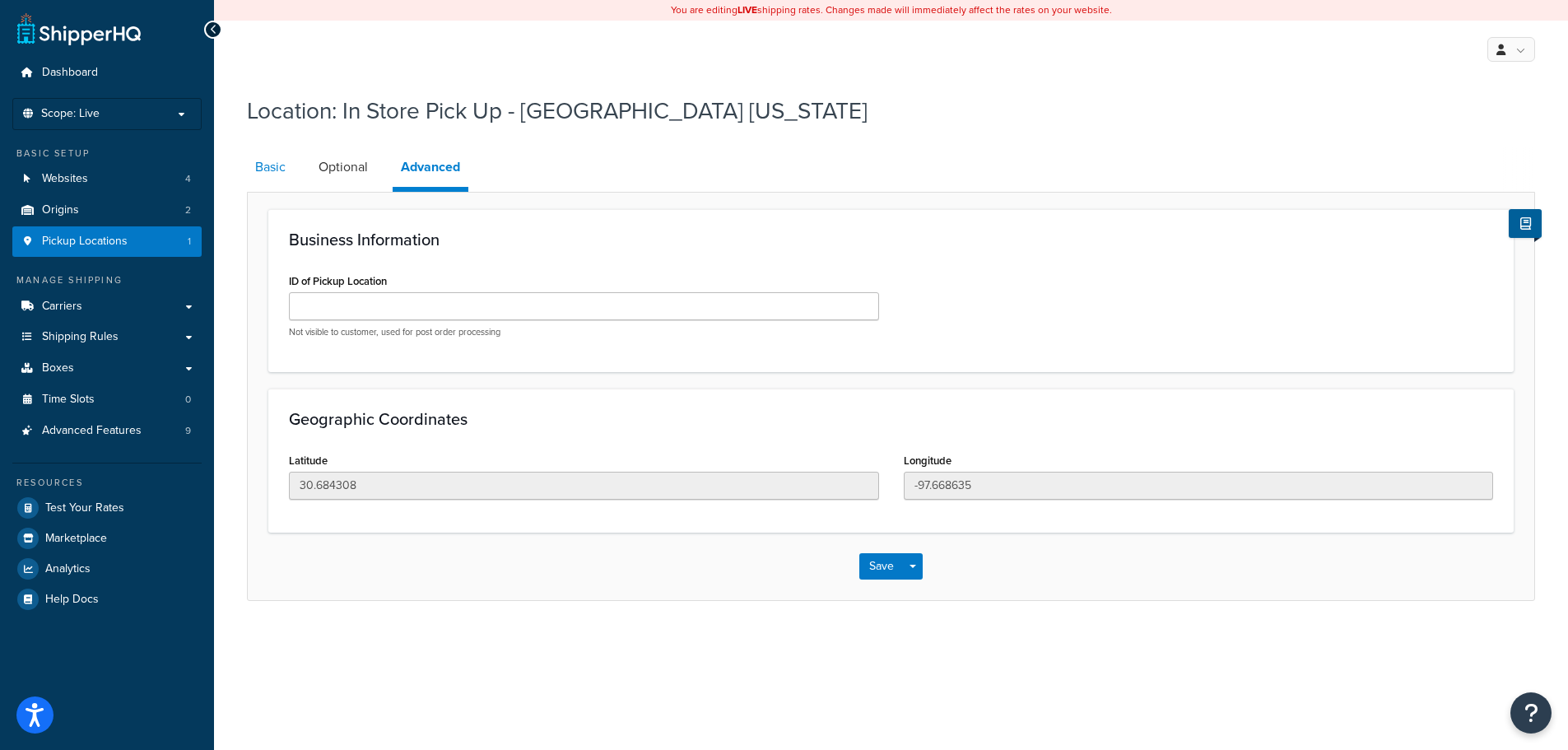
select select "43"
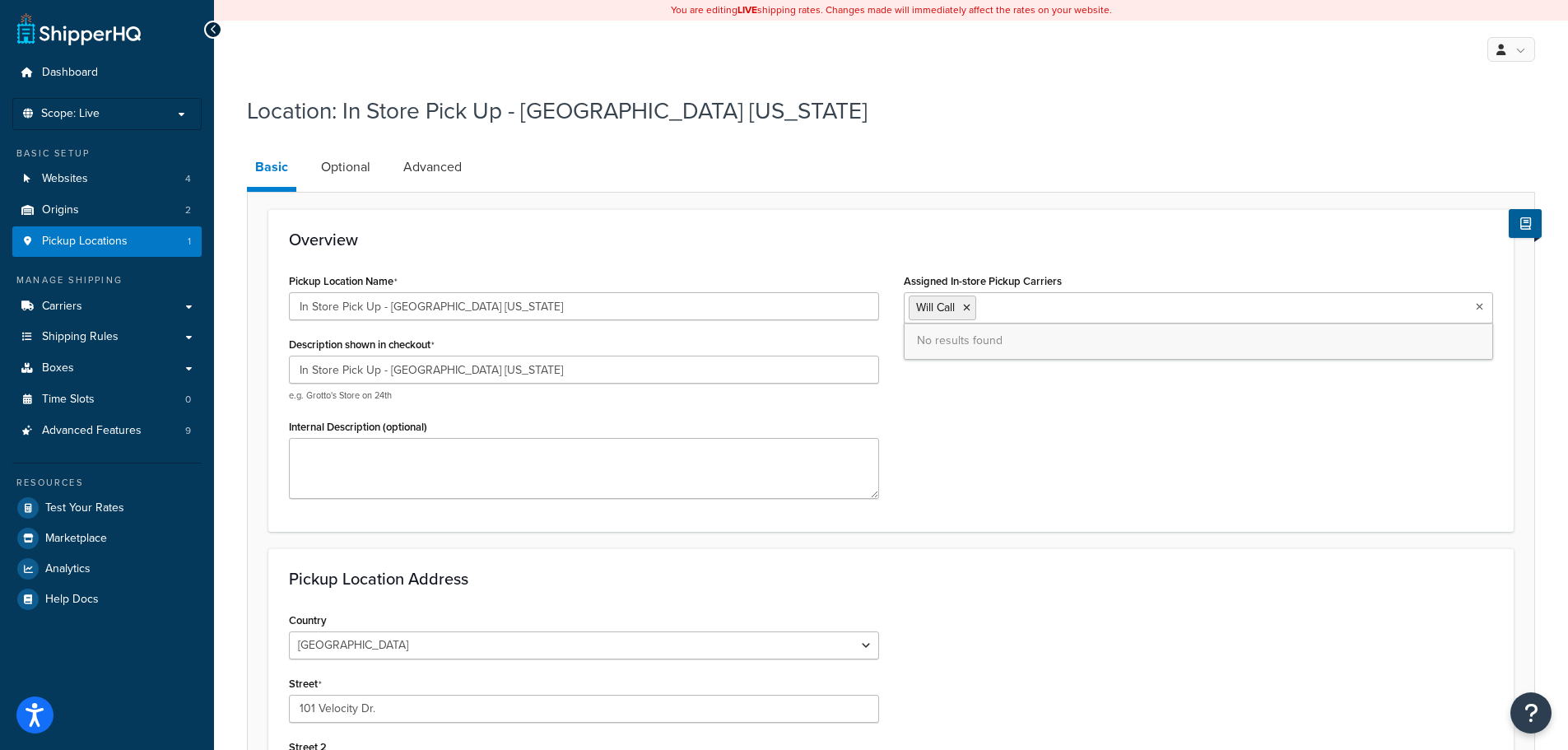
click at [1482, 316] on ul "Will Call" at bounding box center [1198, 307] width 591 height 32
click at [1480, 314] on ul "Will Call" at bounding box center [1198, 307] width 591 height 32
click at [1233, 447] on div "Pickup Location Name In Store Pick Up - Georgetown Texas Description shown in c…" at bounding box center [891, 389] width 1229 height 241
click at [1481, 311] on icon at bounding box center [1479, 306] width 9 height 10
click at [1481, 311] on icon at bounding box center [1480, 306] width 7 height 10
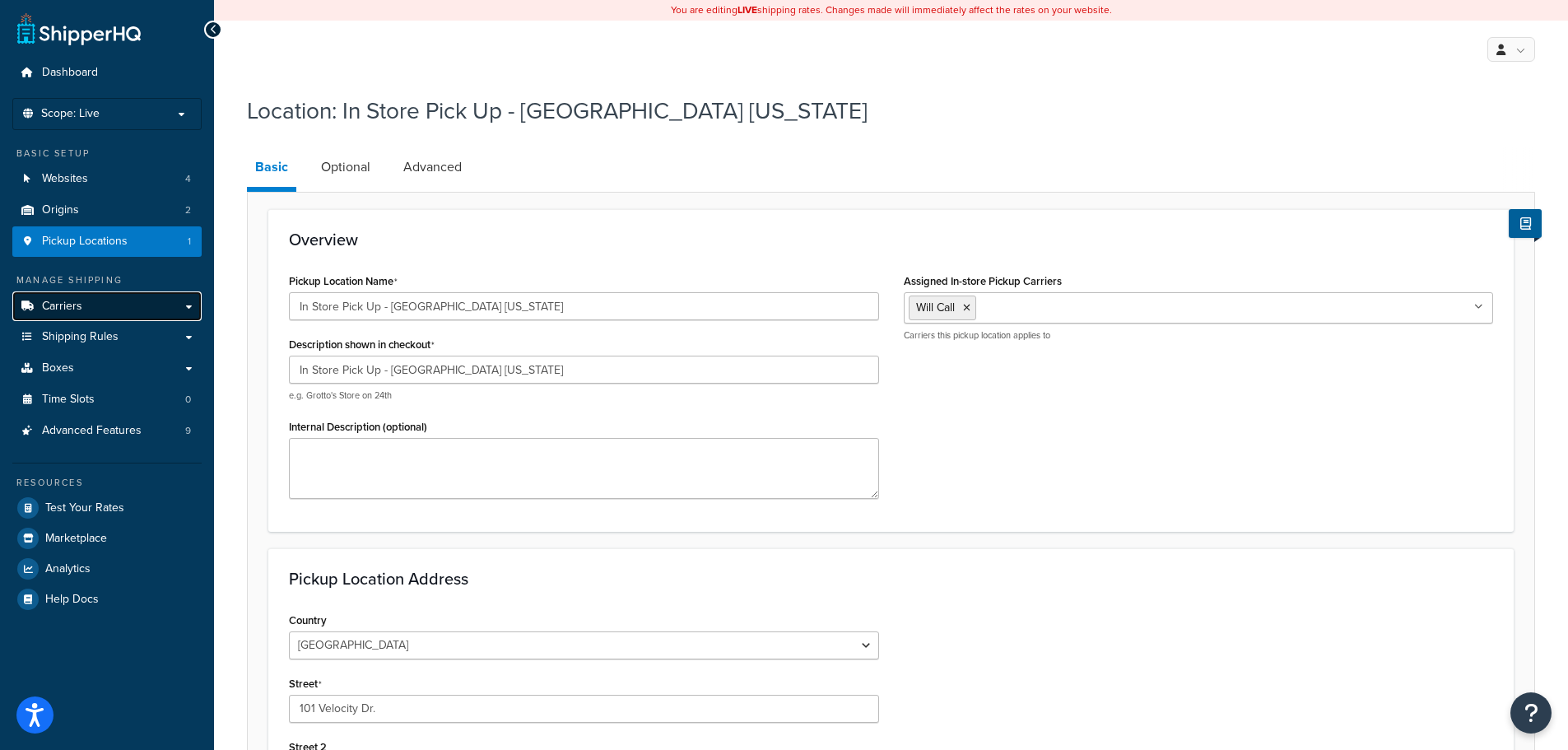
click at [115, 307] on link "Carriers" at bounding box center [107, 306] width 189 height 31
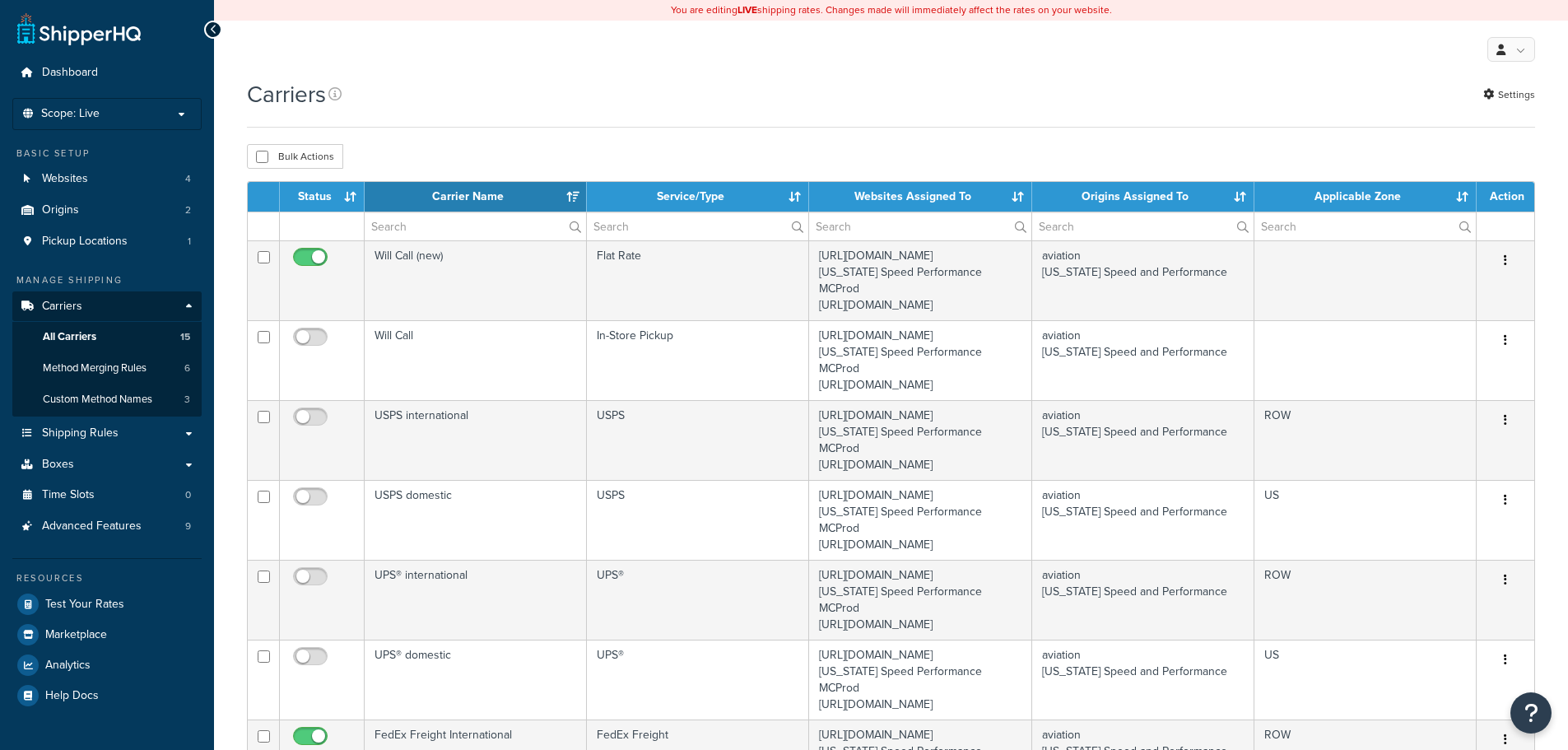
select select "15"
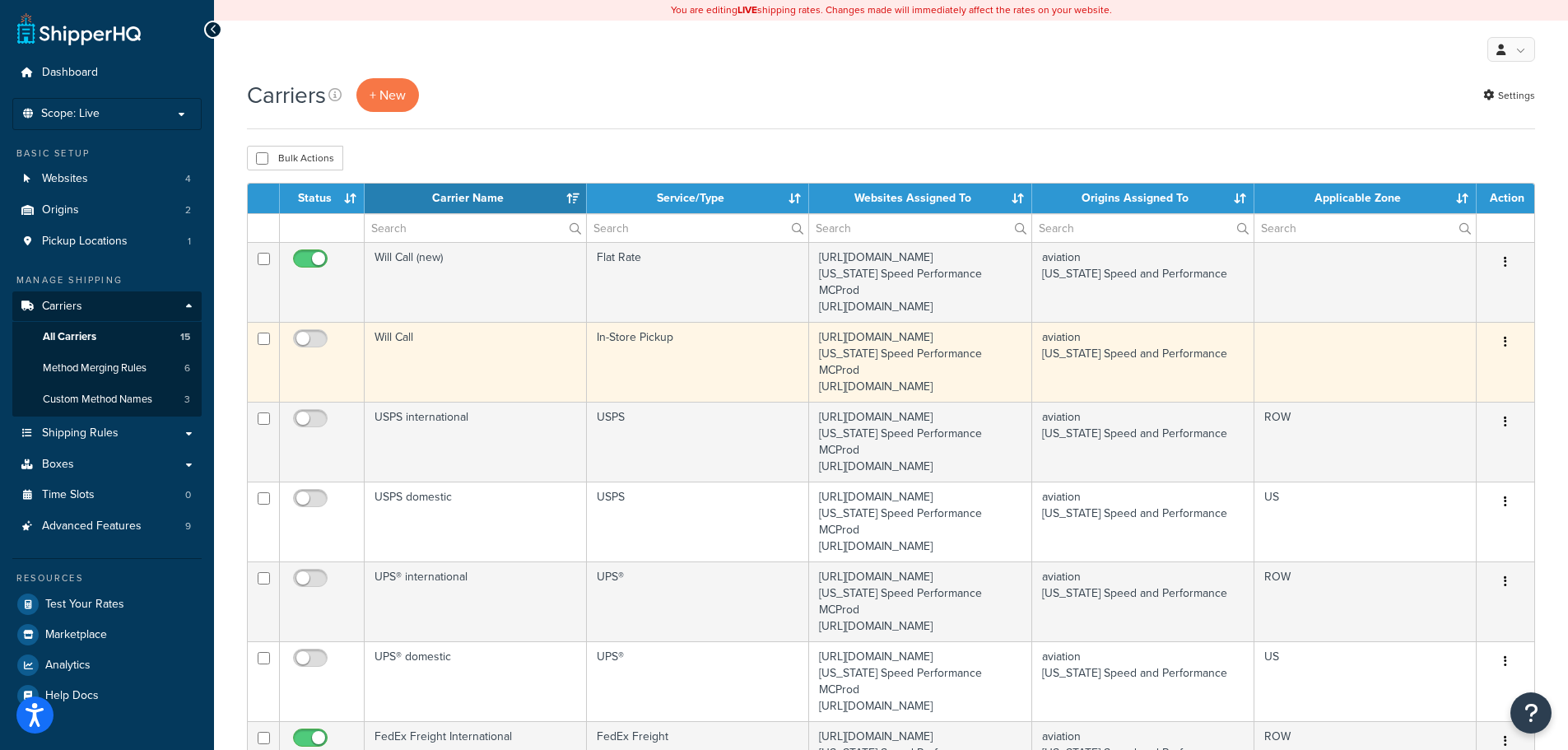
click at [440, 385] on td "Will Call" at bounding box center [475, 361] width 222 height 80
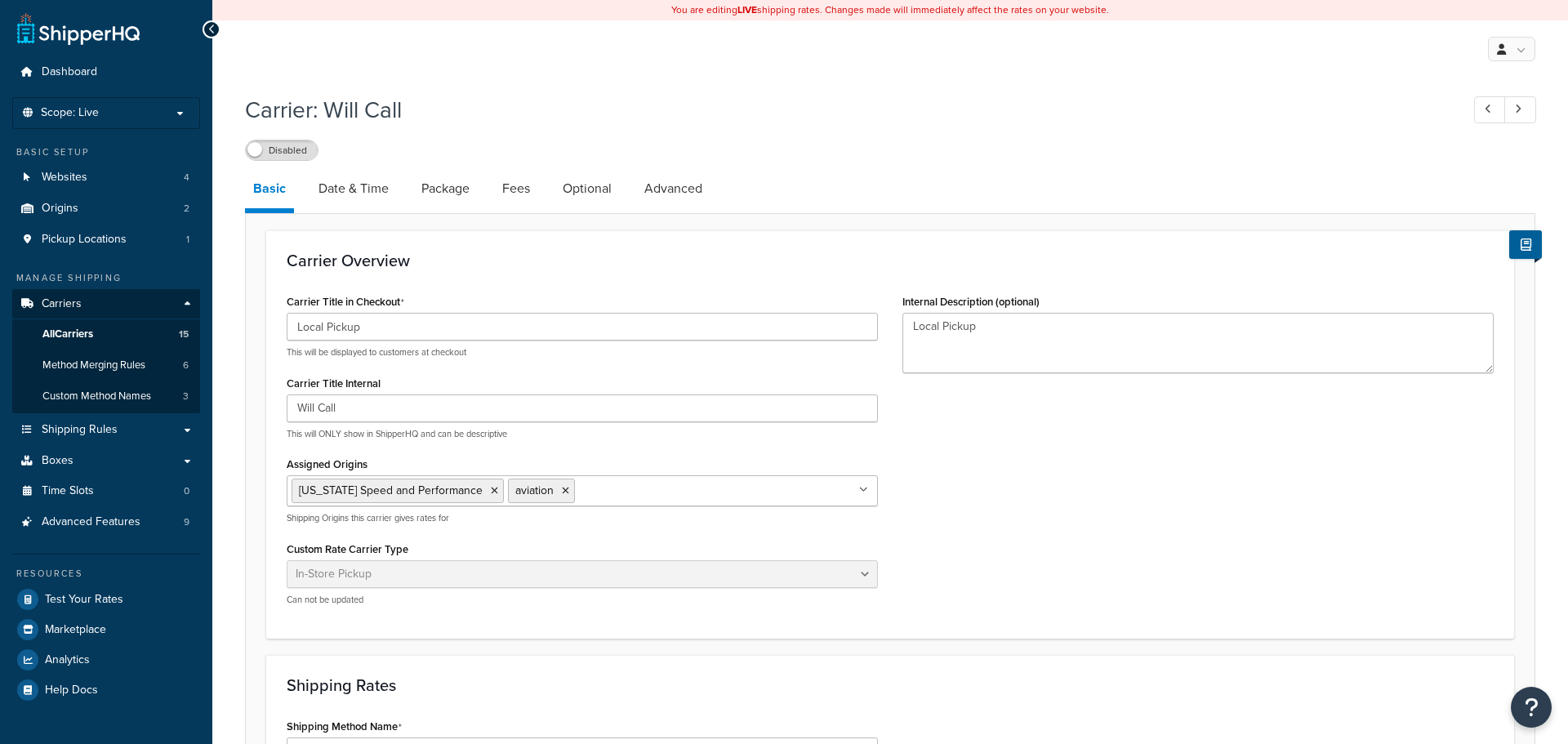
select select "pickup"
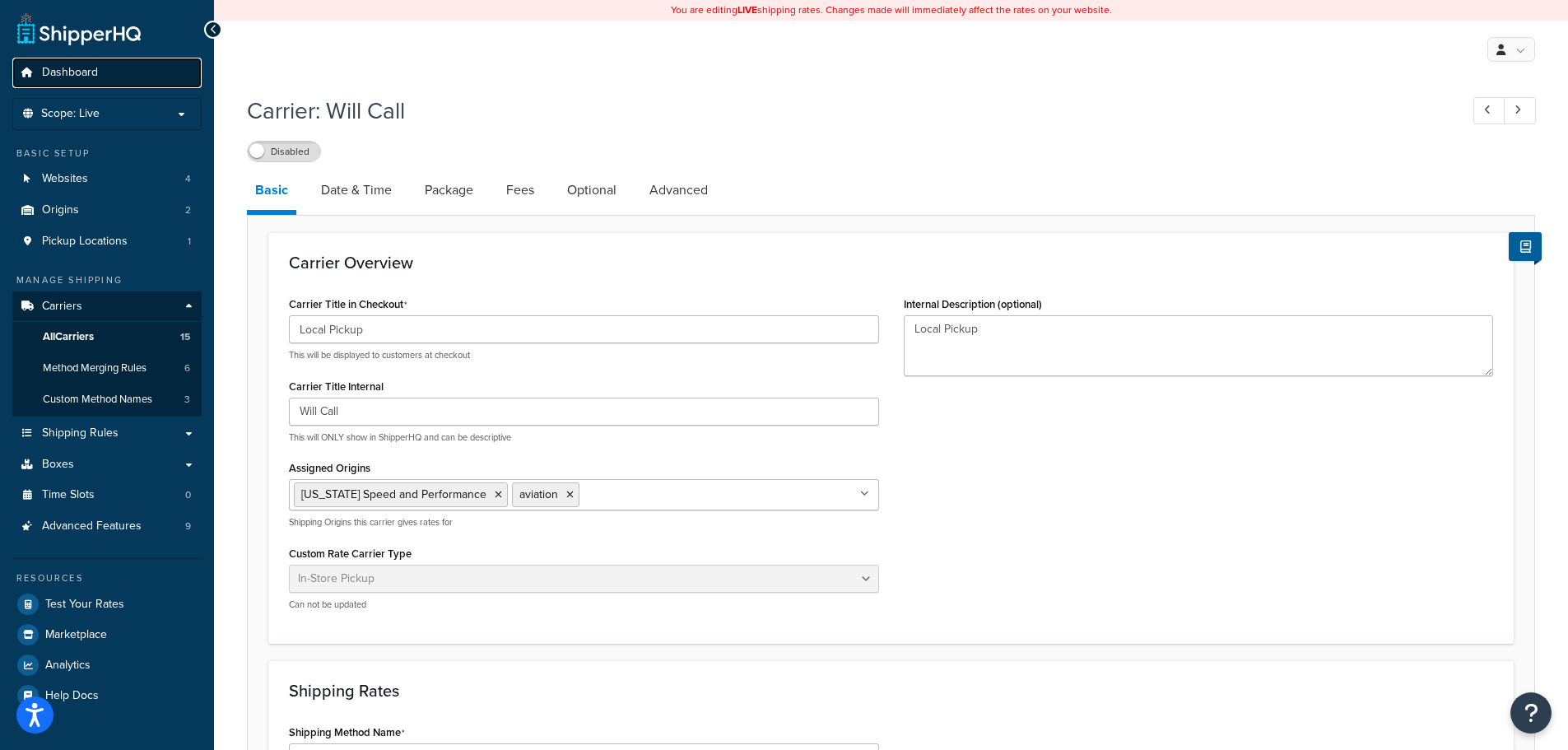
click at [90, 80] on span "Dashboard" at bounding box center [70, 73] width 56 height 14
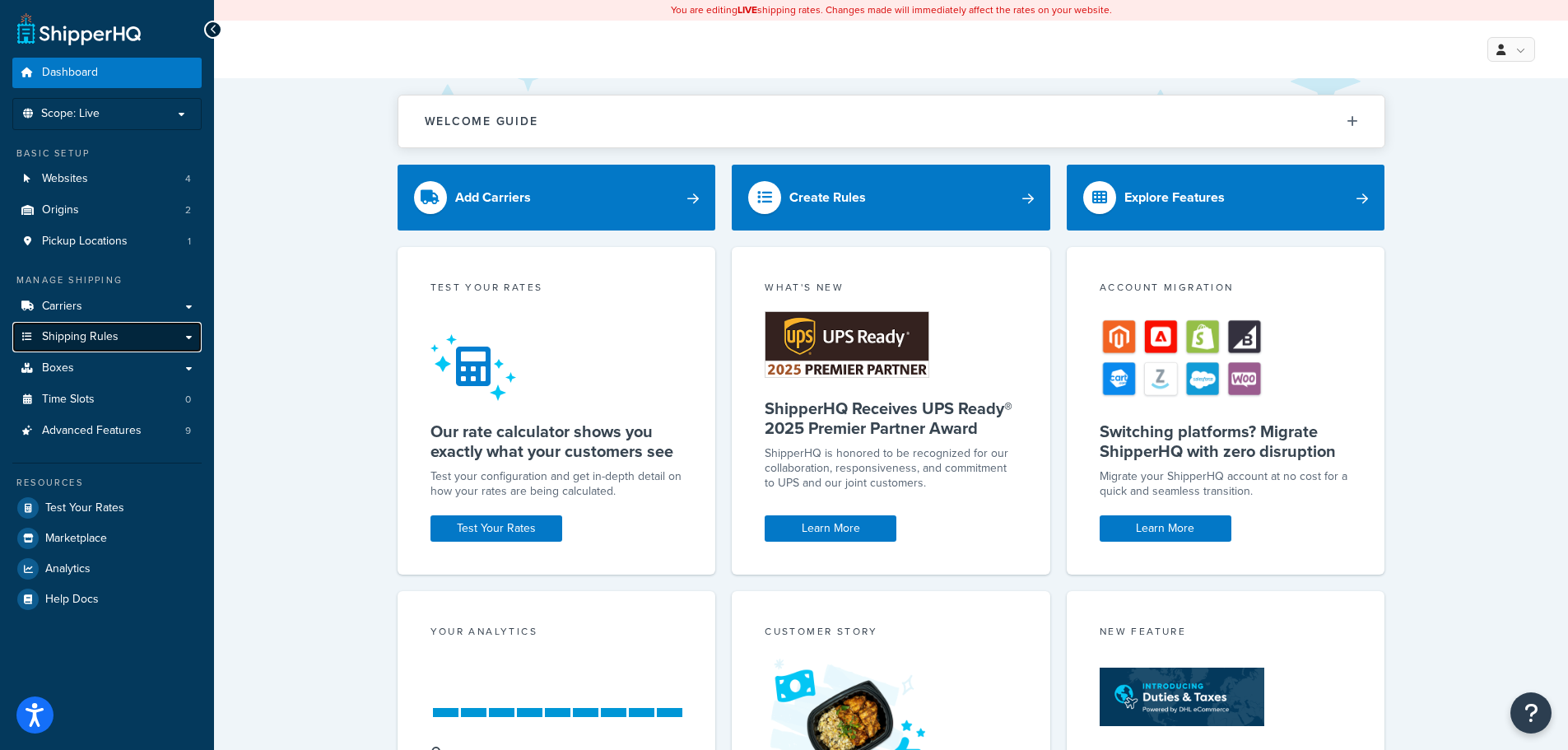
click at [90, 332] on span "Shipping Rules" at bounding box center [80, 337] width 77 height 14
